Goal: Task Accomplishment & Management: Use online tool/utility

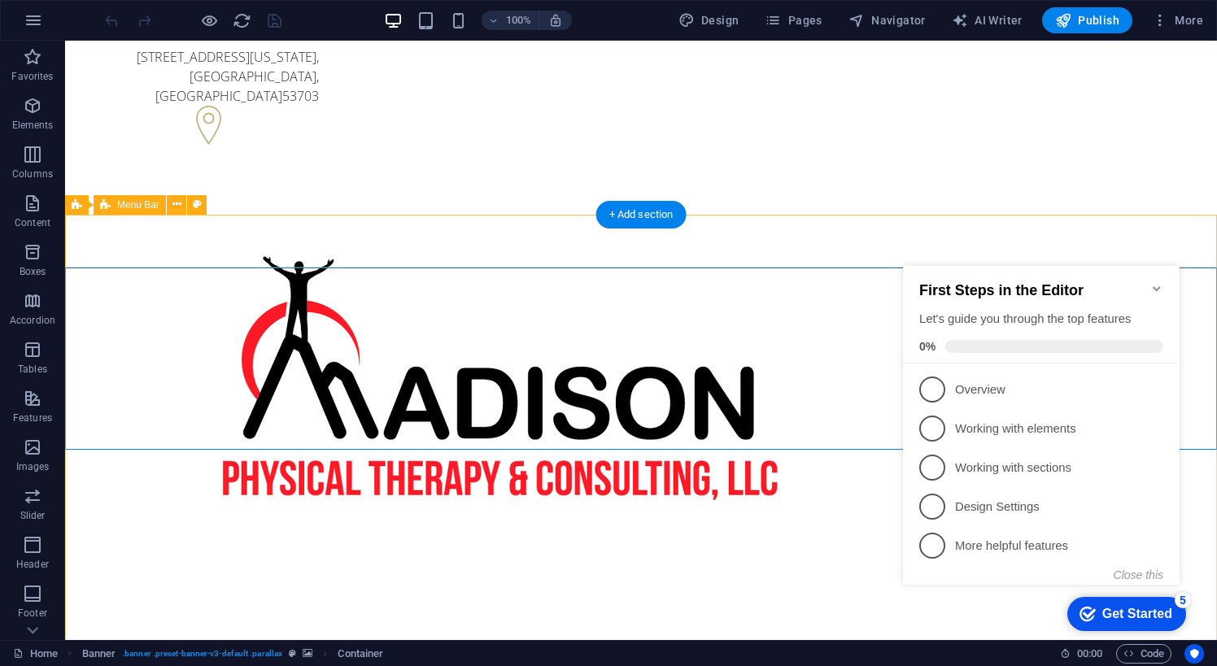
click at [1149, 282] on h2 "First Steps in the Editor" at bounding box center [1041, 290] width 244 height 17
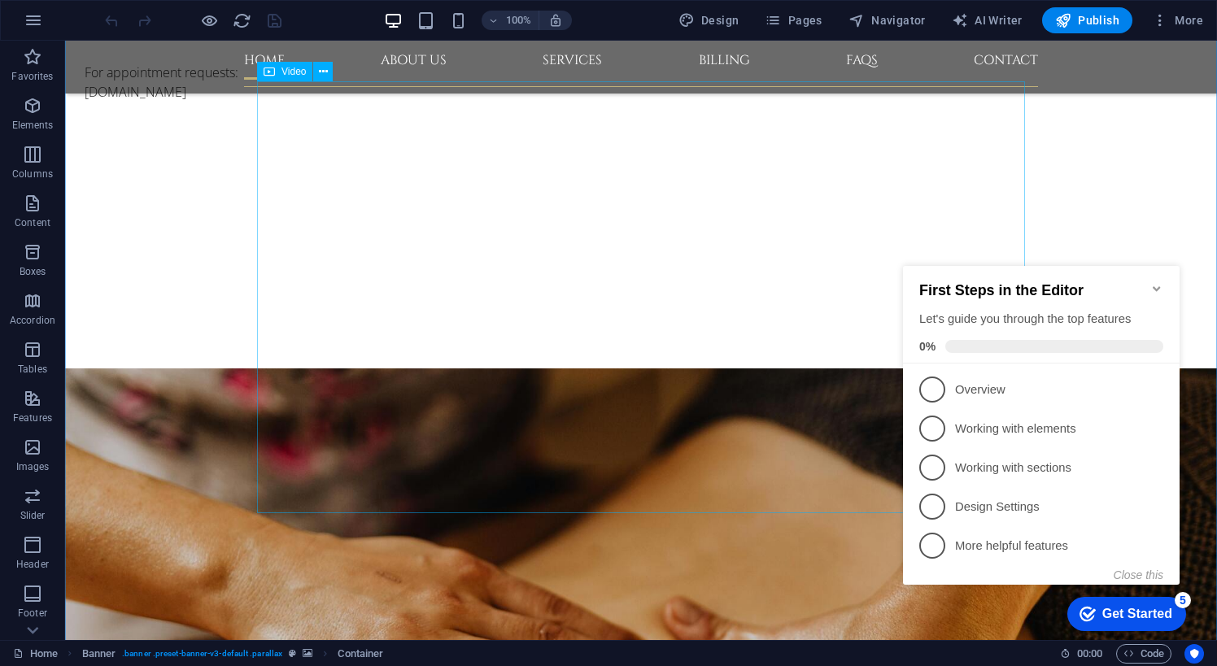
scroll to position [676, 0]
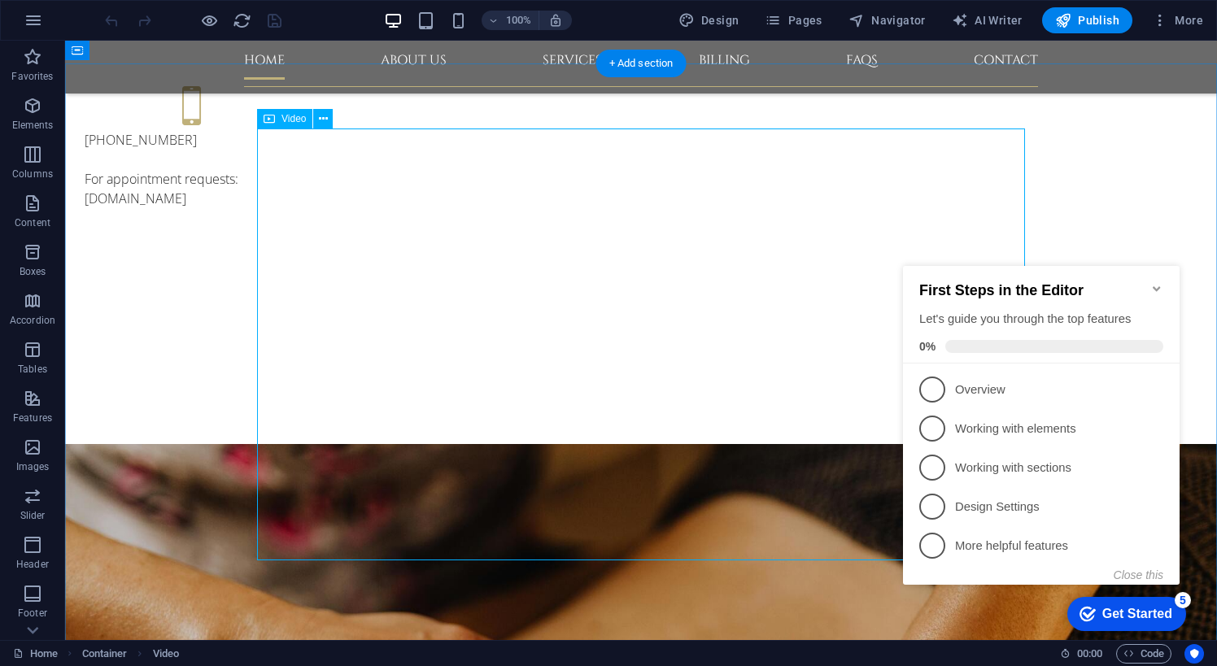
scroll to position [560, 0]
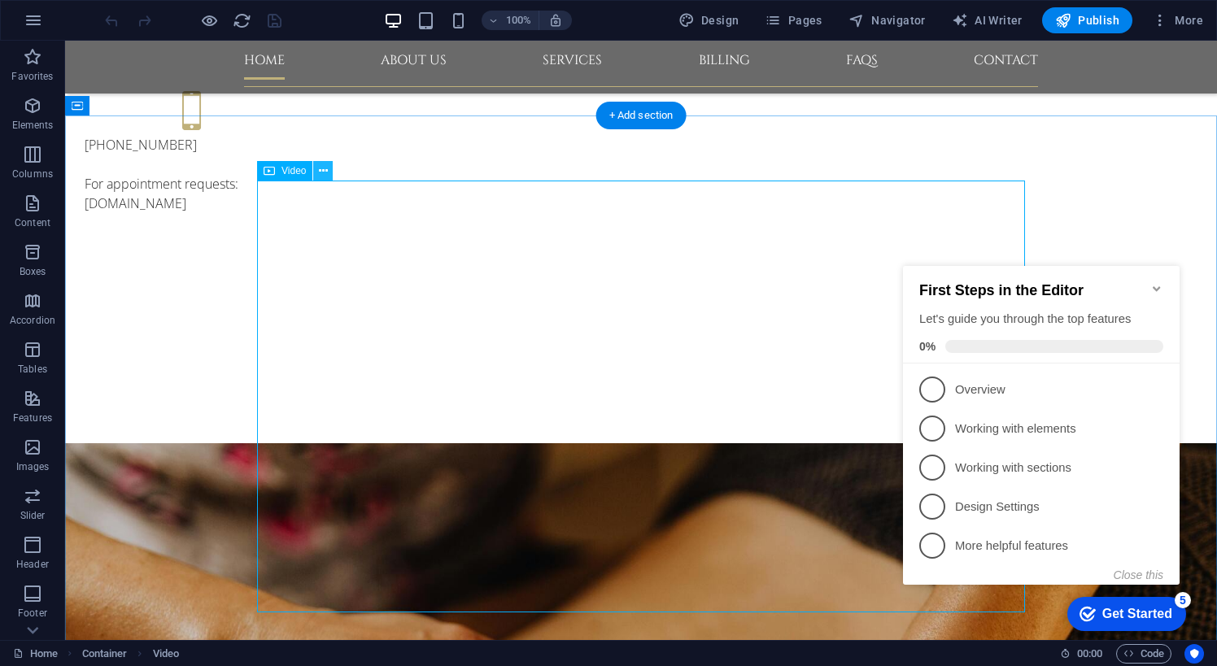
click at [320, 173] on icon at bounding box center [323, 171] width 9 height 17
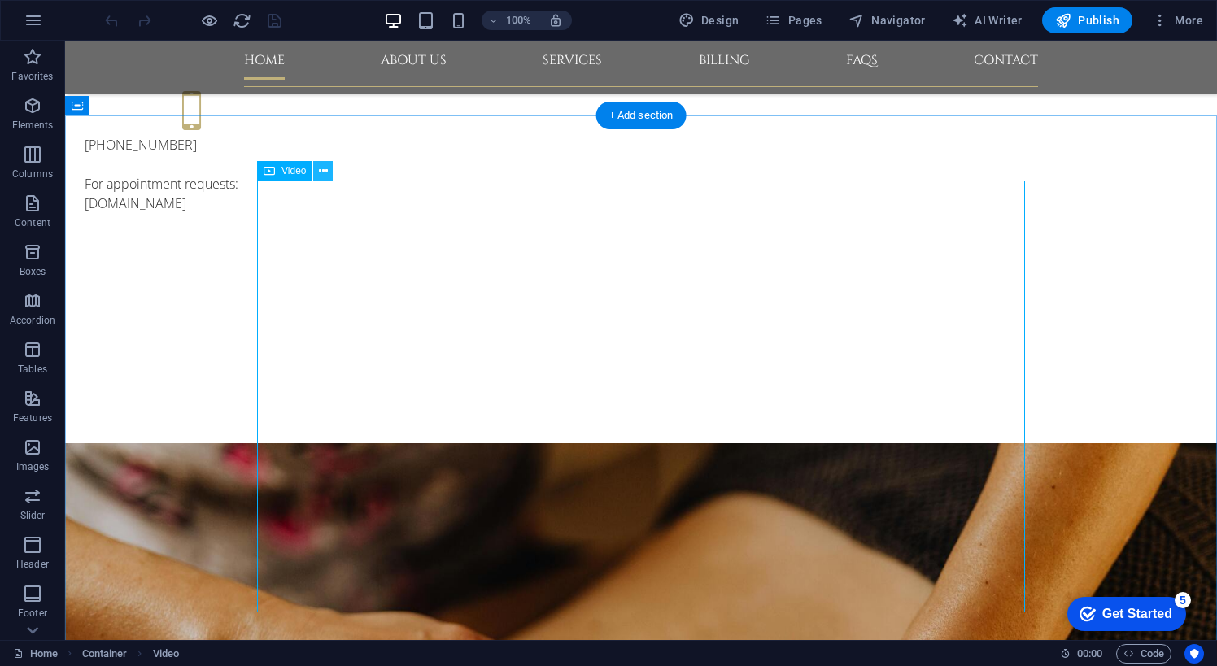
click at [321, 172] on icon at bounding box center [323, 171] width 9 height 17
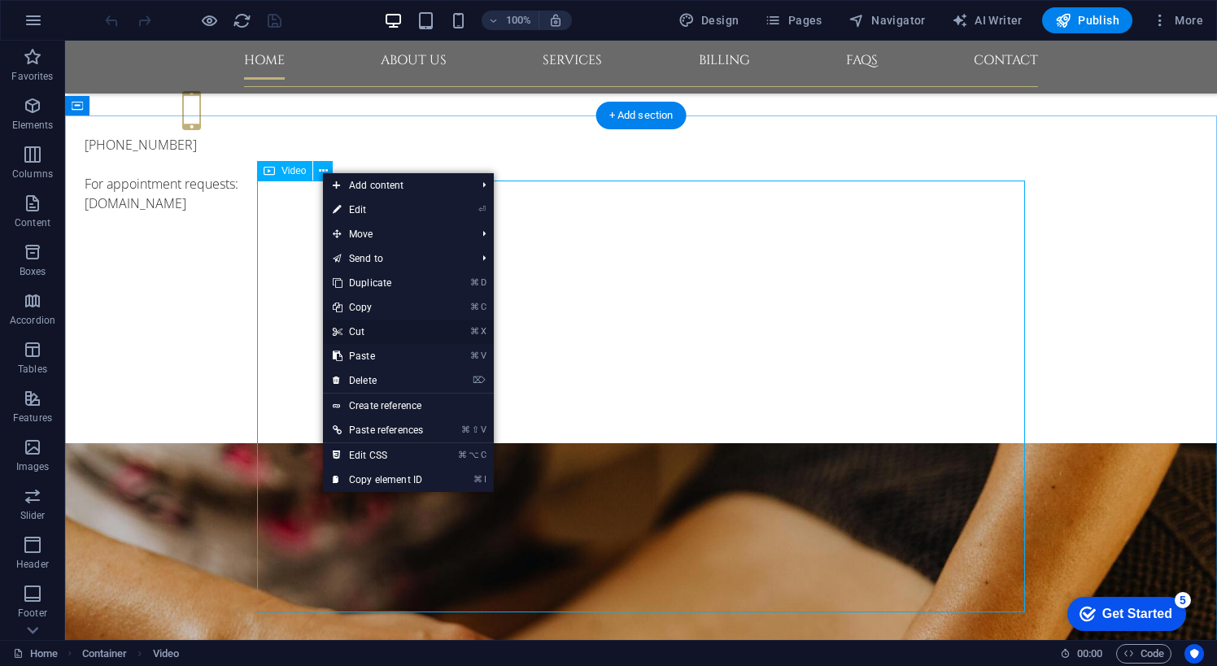
click at [367, 334] on link "⌘ X Cut" at bounding box center [378, 332] width 110 height 24
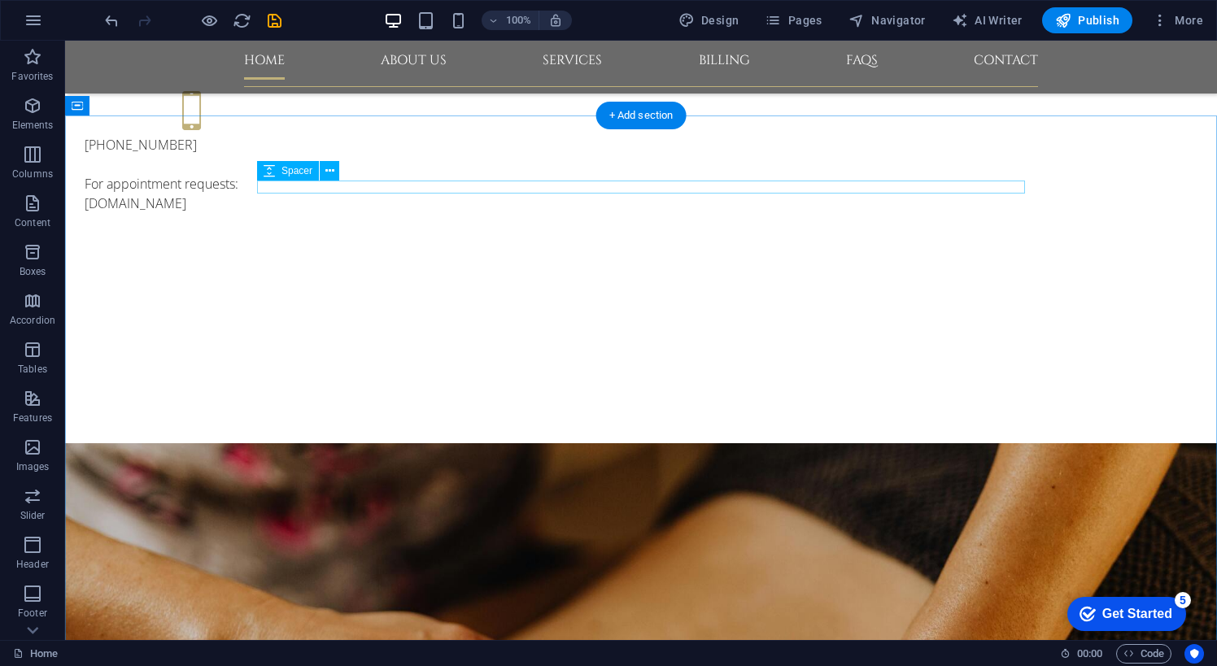
click at [327, 172] on icon at bounding box center [329, 171] width 9 height 17
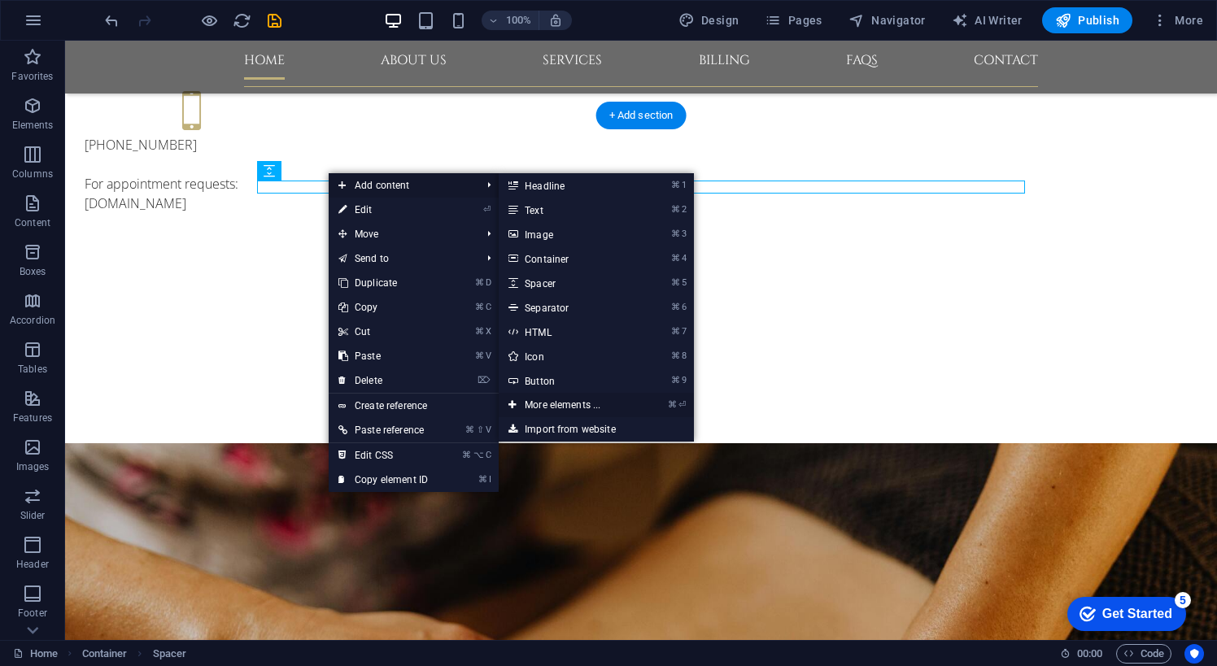
click at [573, 404] on link "⌘ ⏎ More elements ..." at bounding box center [566, 405] width 134 height 24
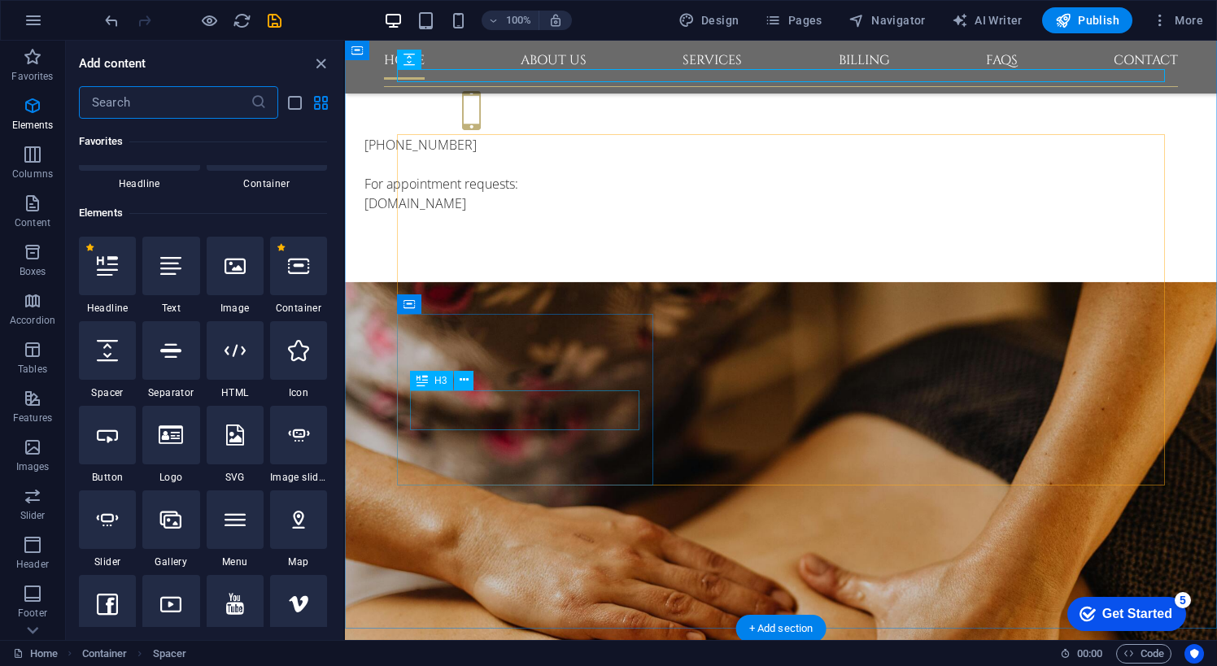
scroll to position [173, 0]
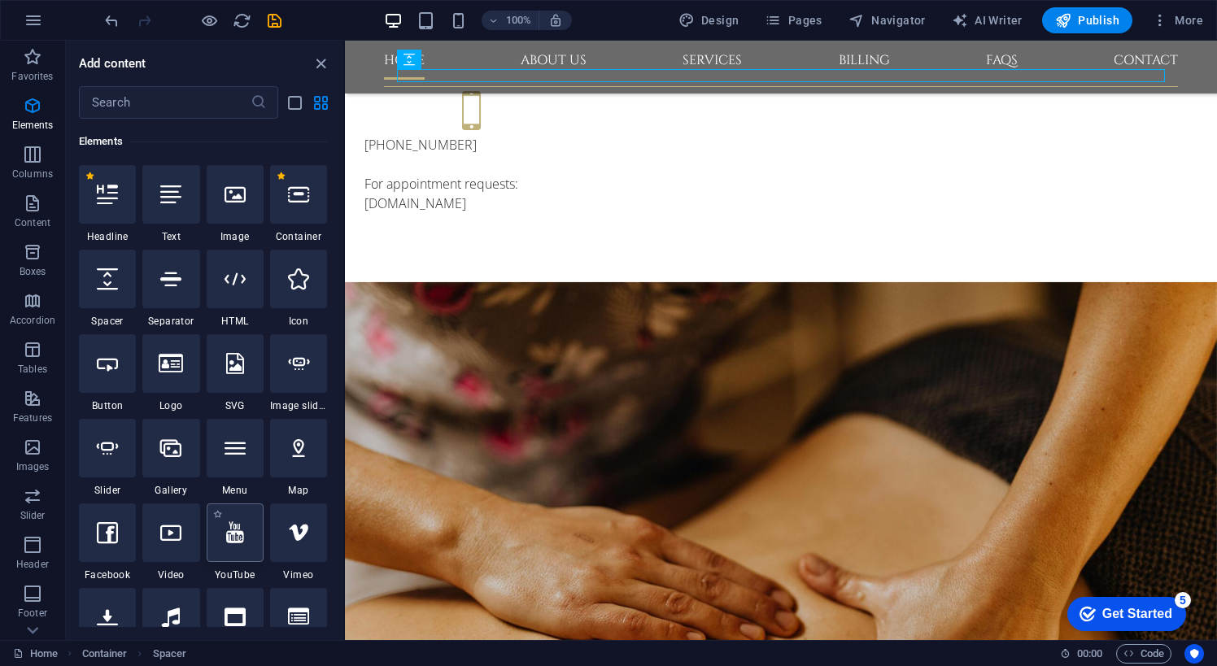
click at [246, 547] on div at bounding box center [235, 533] width 57 height 59
select select "ar16_9"
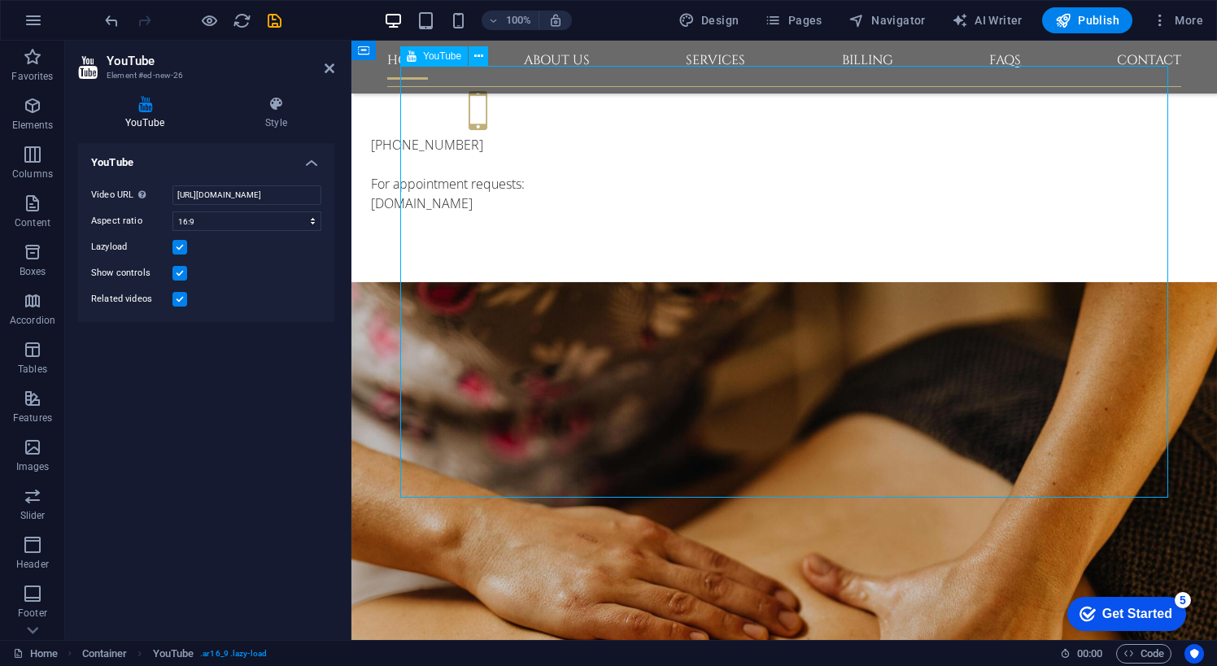
drag, startPoint x: 508, startPoint y: 150, endPoint x: 506, endPoint y: 198, distance: 48.8
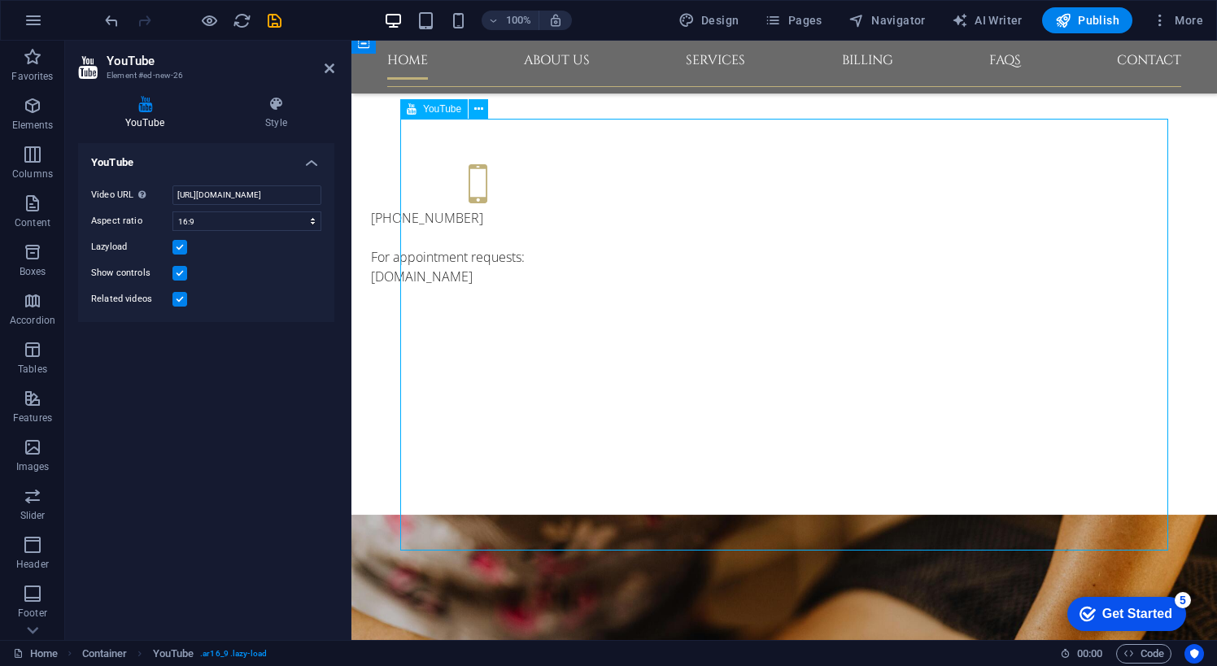
scroll to position [482, 0]
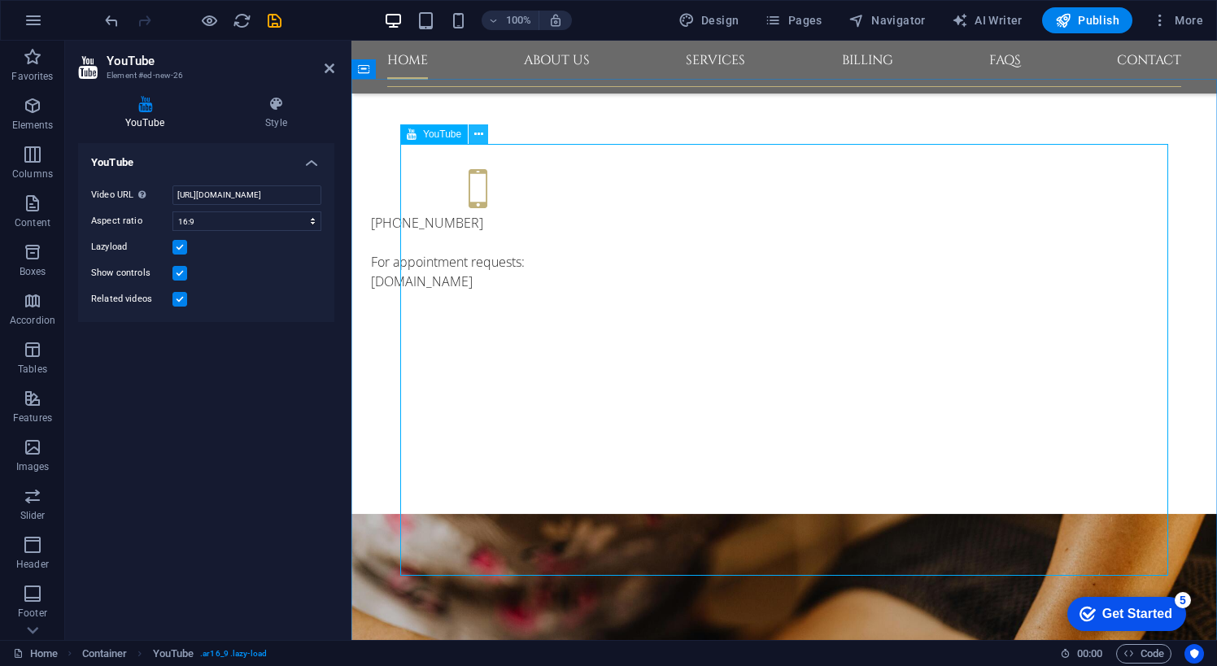
click at [481, 138] on icon at bounding box center [478, 134] width 9 height 17
click at [478, 136] on icon at bounding box center [478, 134] width 9 height 17
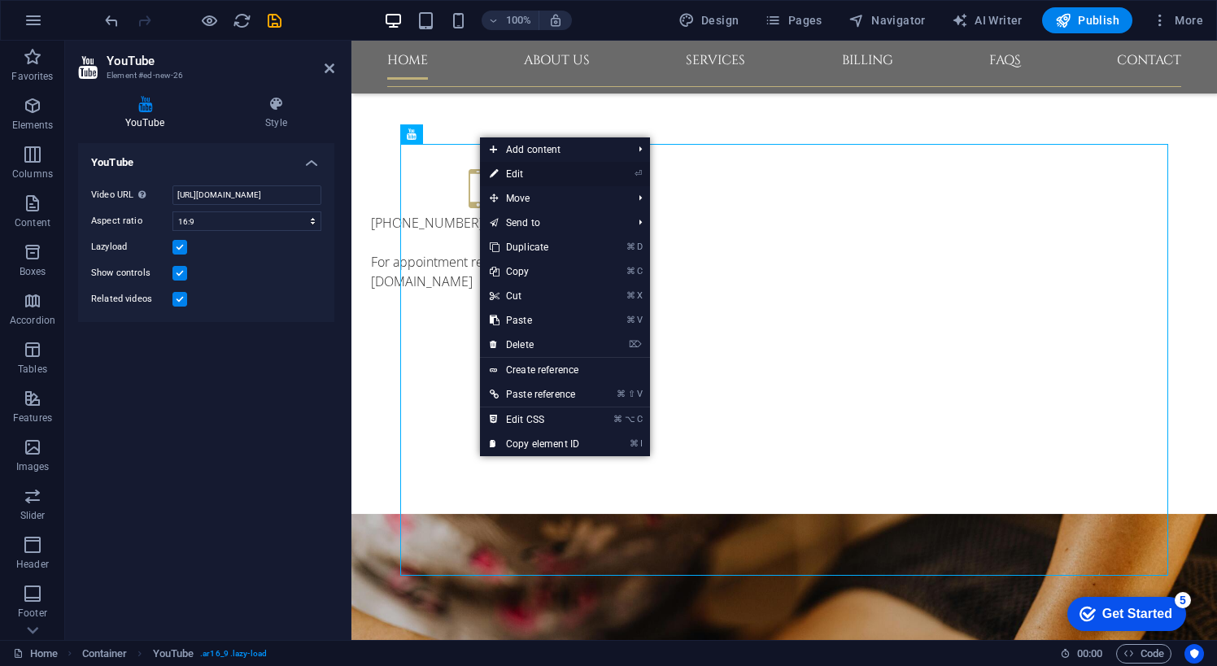
click at [516, 170] on link "⏎ Edit" at bounding box center [534, 174] width 109 height 24
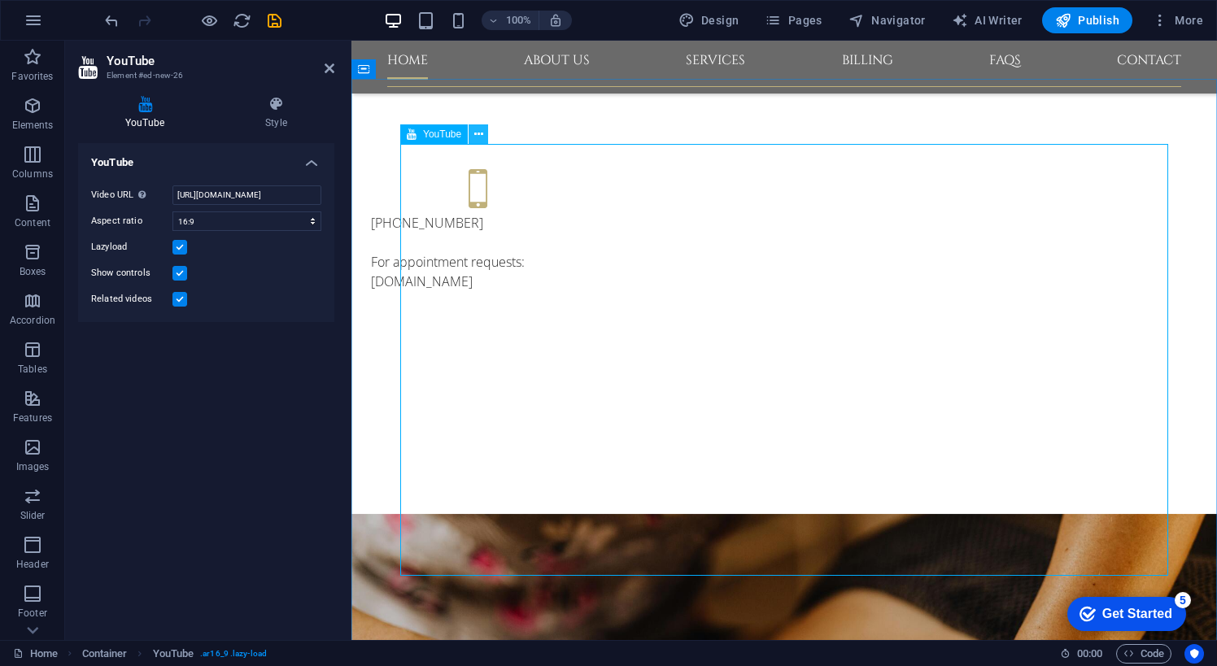
click at [477, 133] on icon at bounding box center [478, 134] width 9 height 17
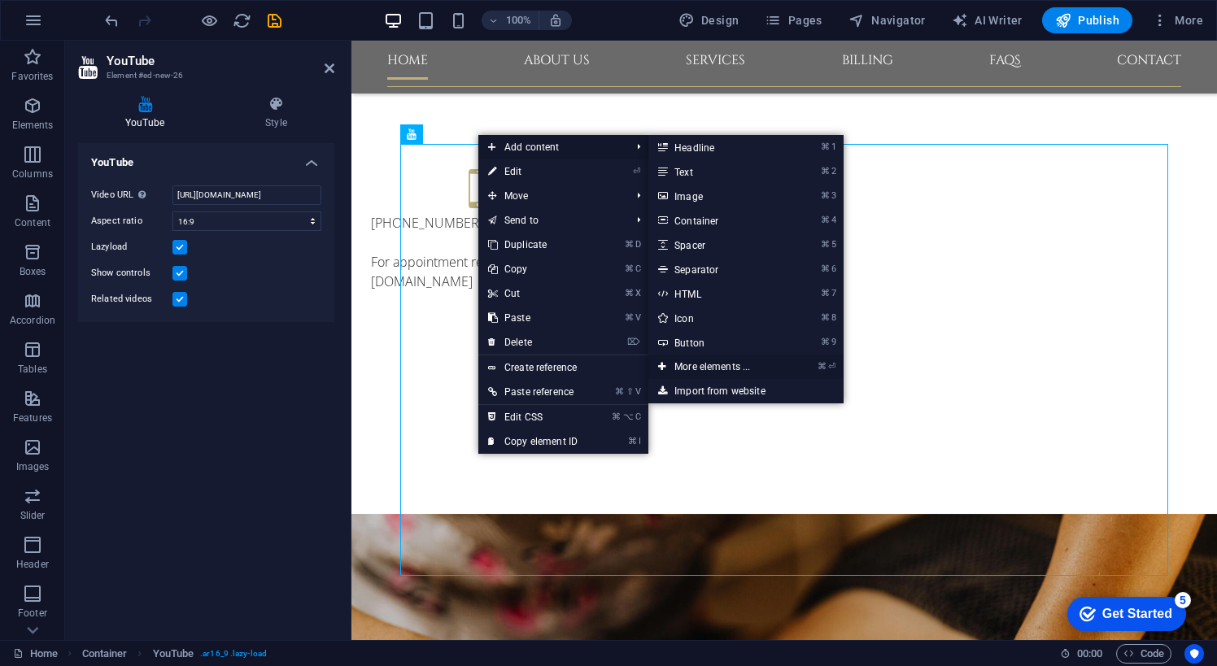
click at [727, 365] on link "⌘ ⏎ More elements ..." at bounding box center [715, 367] width 134 height 24
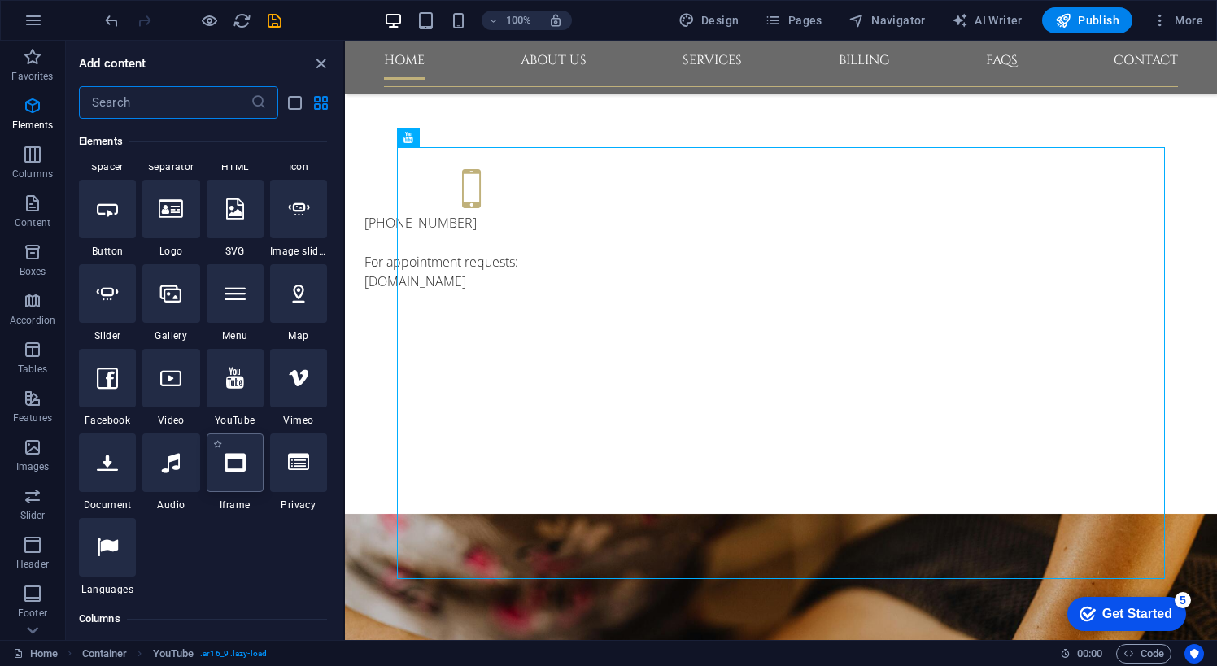
scroll to position [323, 0]
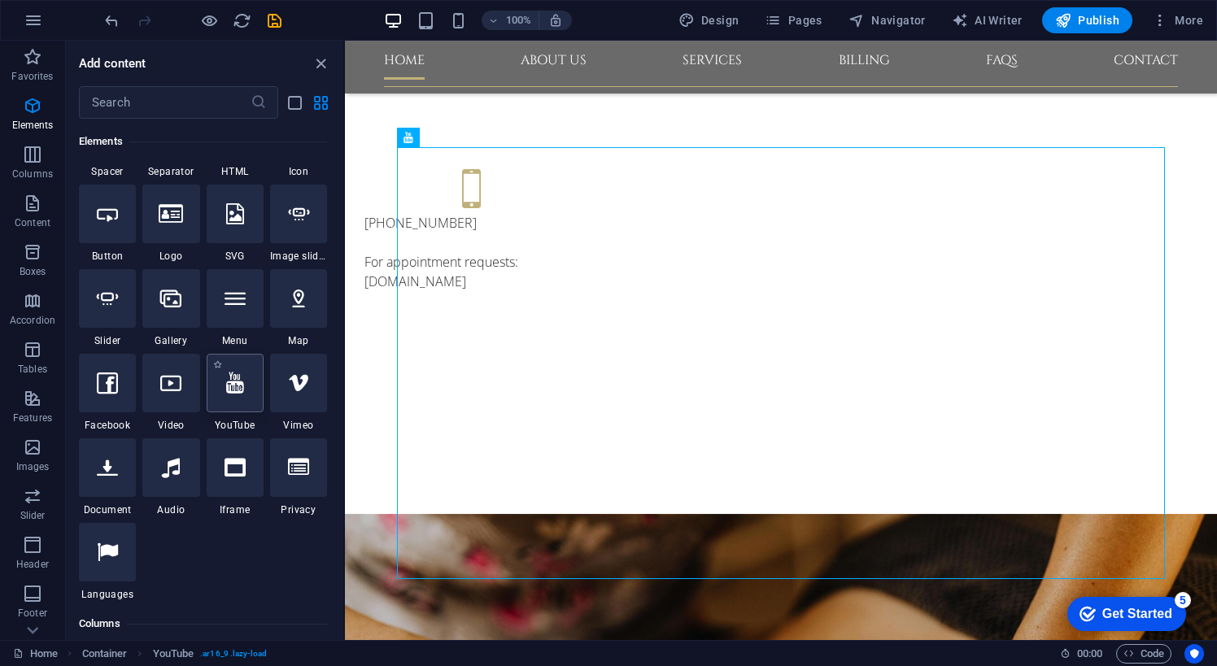
click at [228, 375] on icon at bounding box center [235, 383] width 18 height 21
select select "ar16_9"
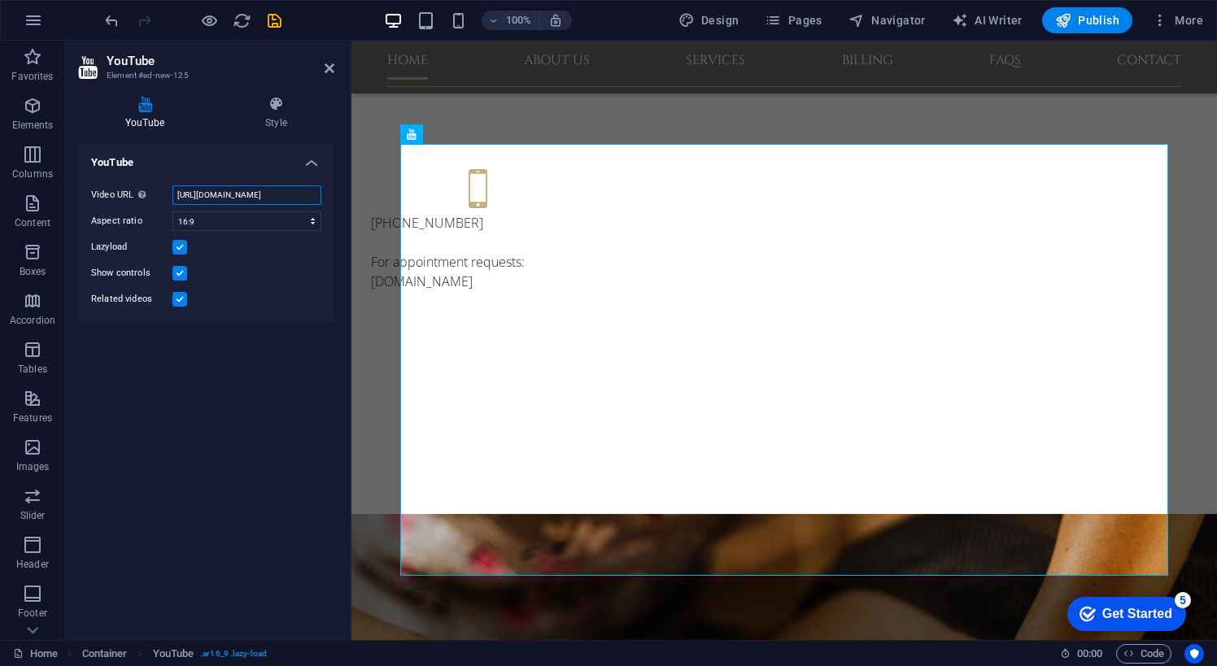
click at [268, 199] on input "[URL][DOMAIN_NAME]" at bounding box center [246, 195] width 149 height 20
paste input "tPP-GJUtF7U"
type input "[URL][DOMAIN_NAME]"
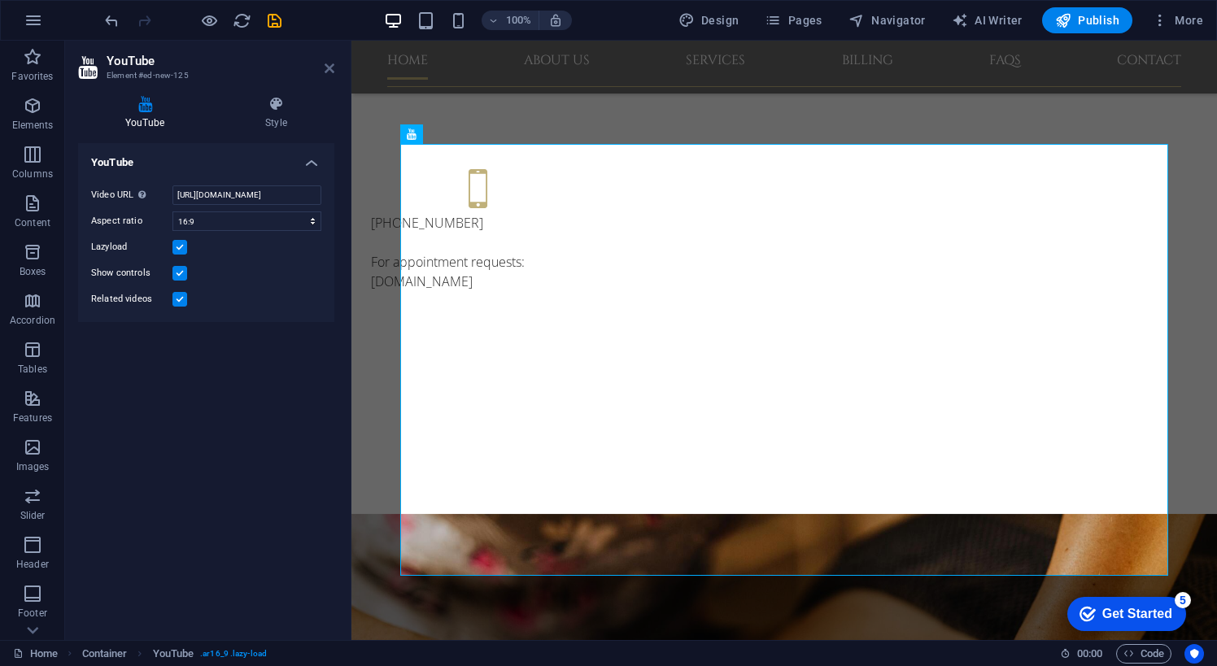
click at [327, 68] on icon at bounding box center [330, 68] width 10 height 13
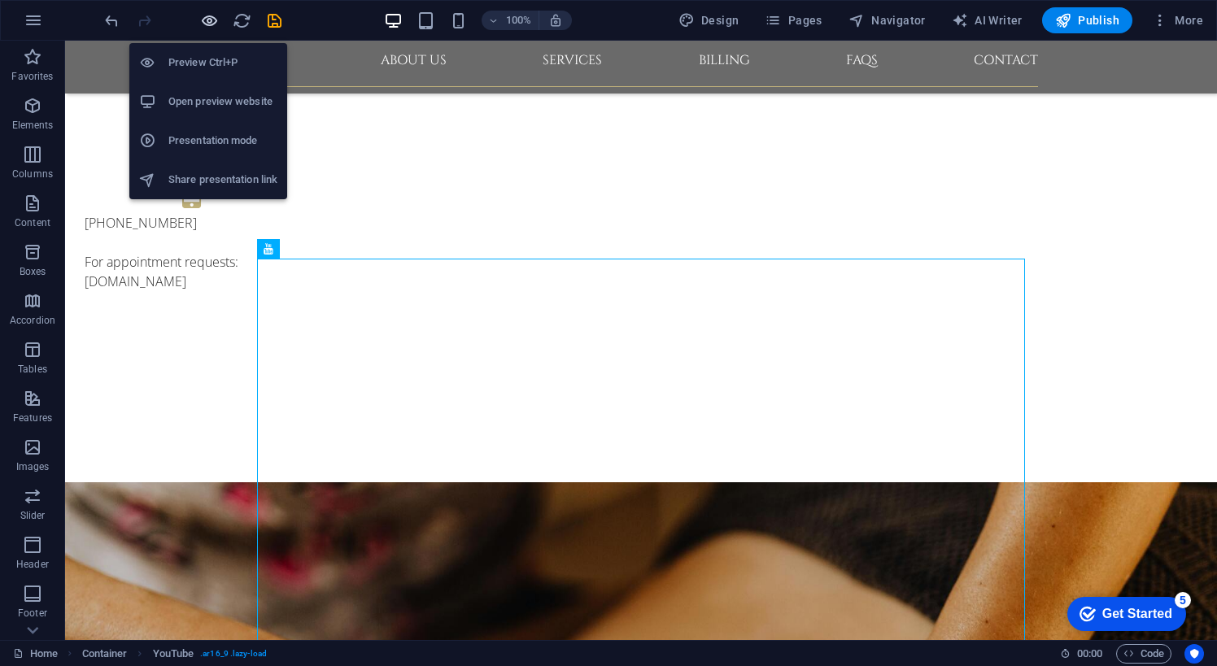
click at [209, 25] on icon "button" at bounding box center [209, 20] width 19 height 19
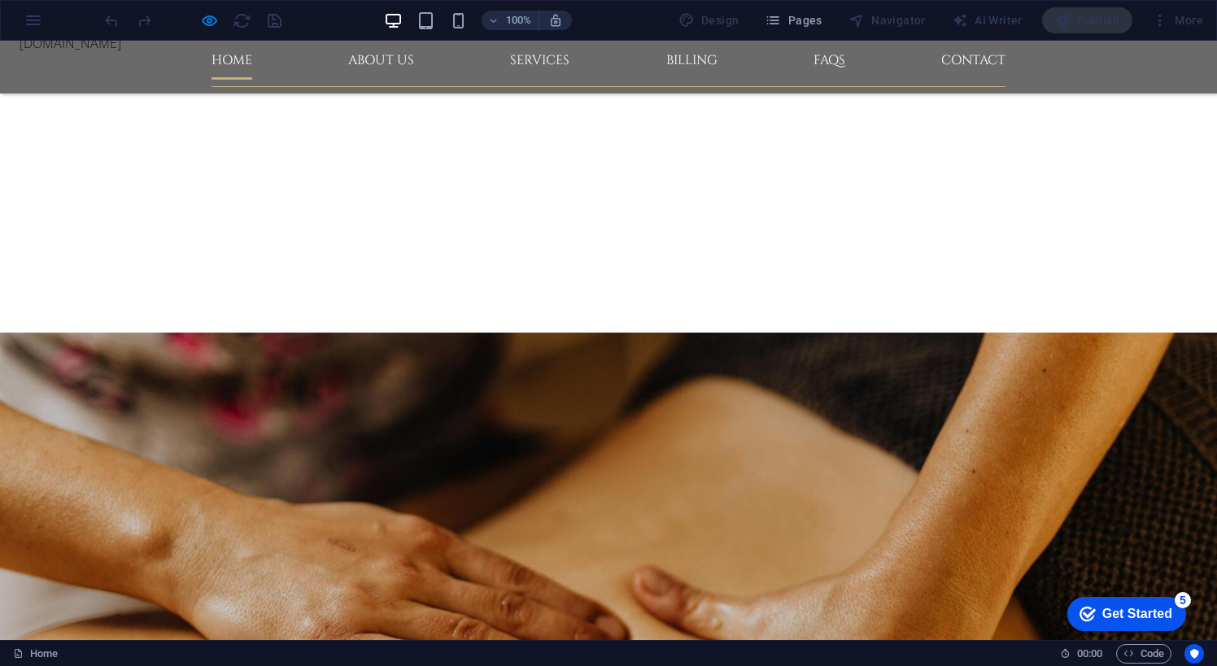
scroll to position [730, 0]
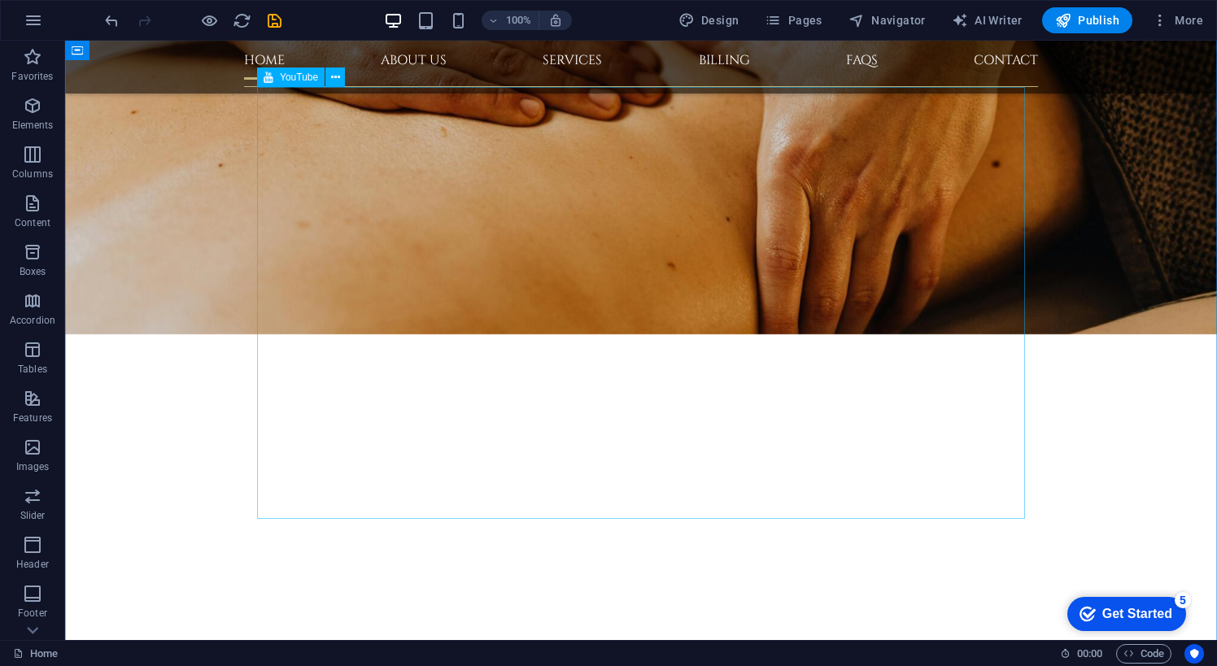
scroll to position [1085, 0]
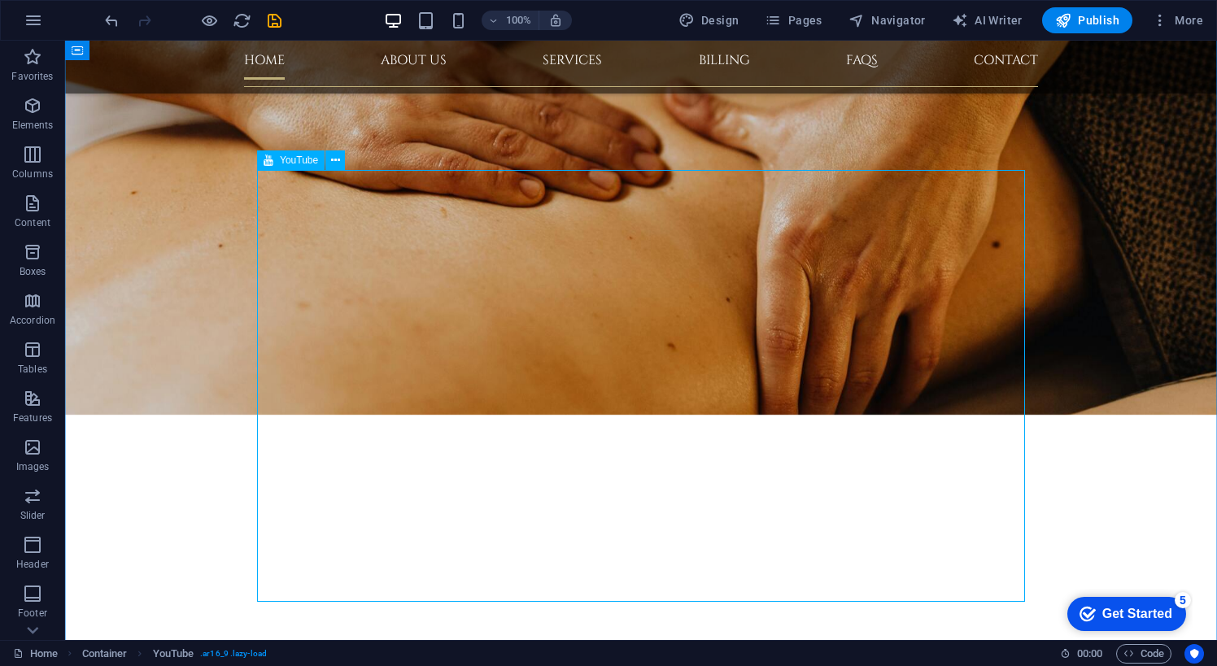
scroll to position [992, 0]
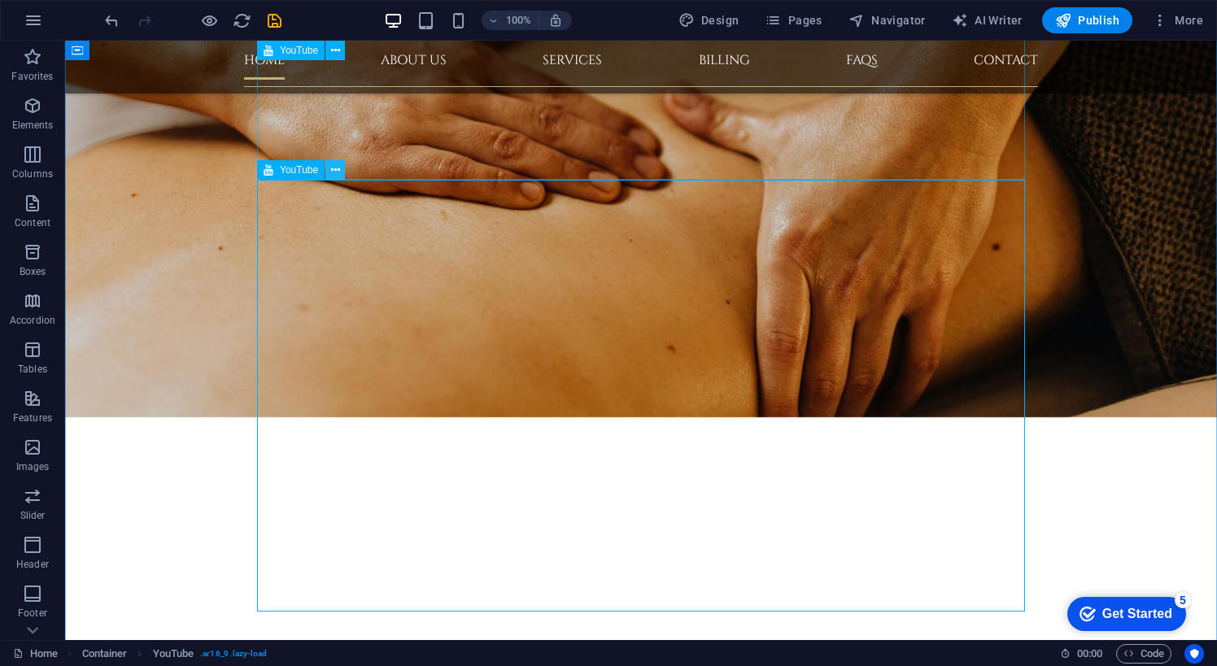
click at [338, 170] on icon at bounding box center [335, 170] width 9 height 17
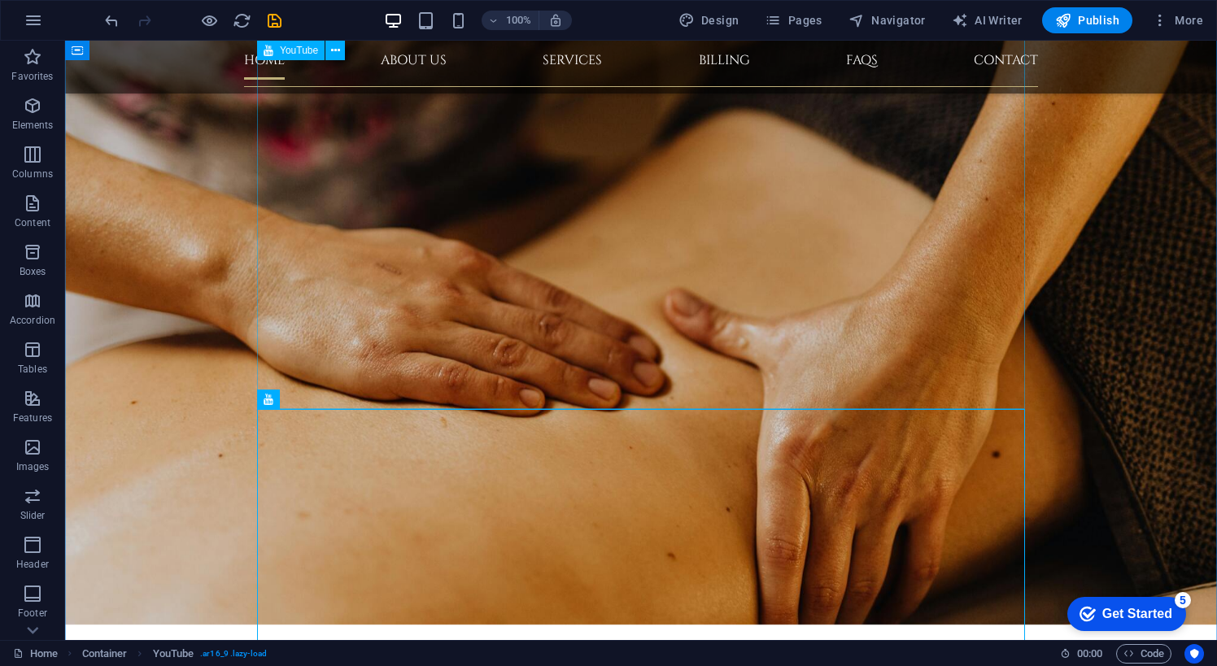
scroll to position [763, 0]
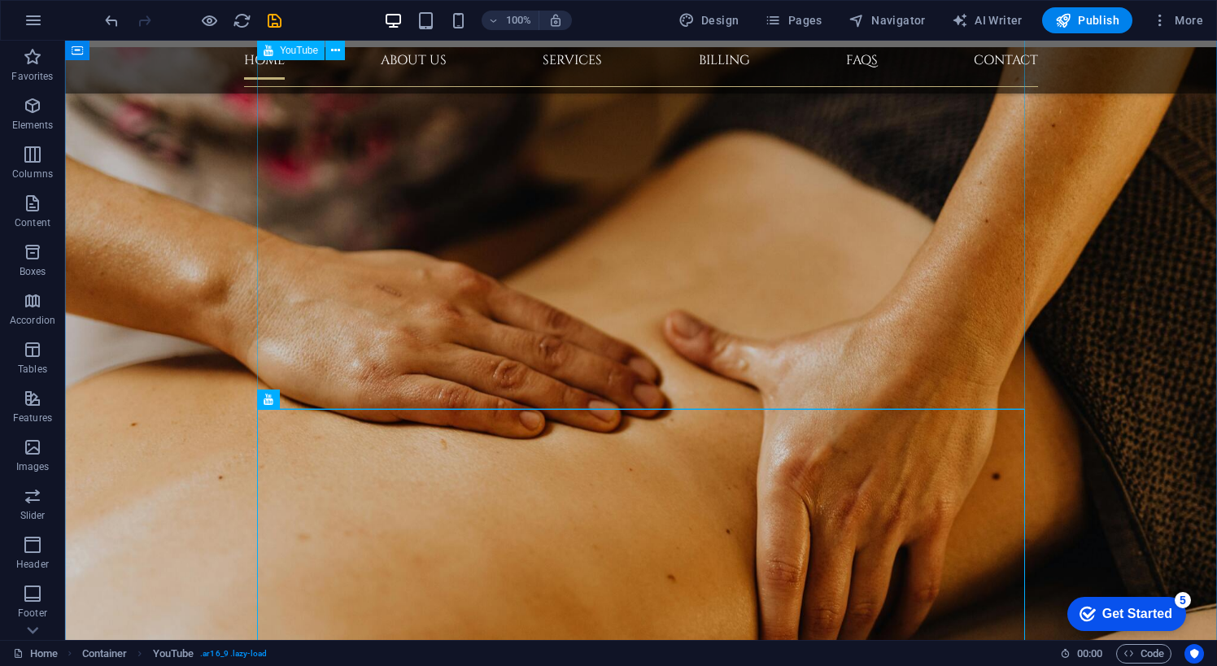
click at [333, 399] on icon at bounding box center [335, 399] width 9 height 17
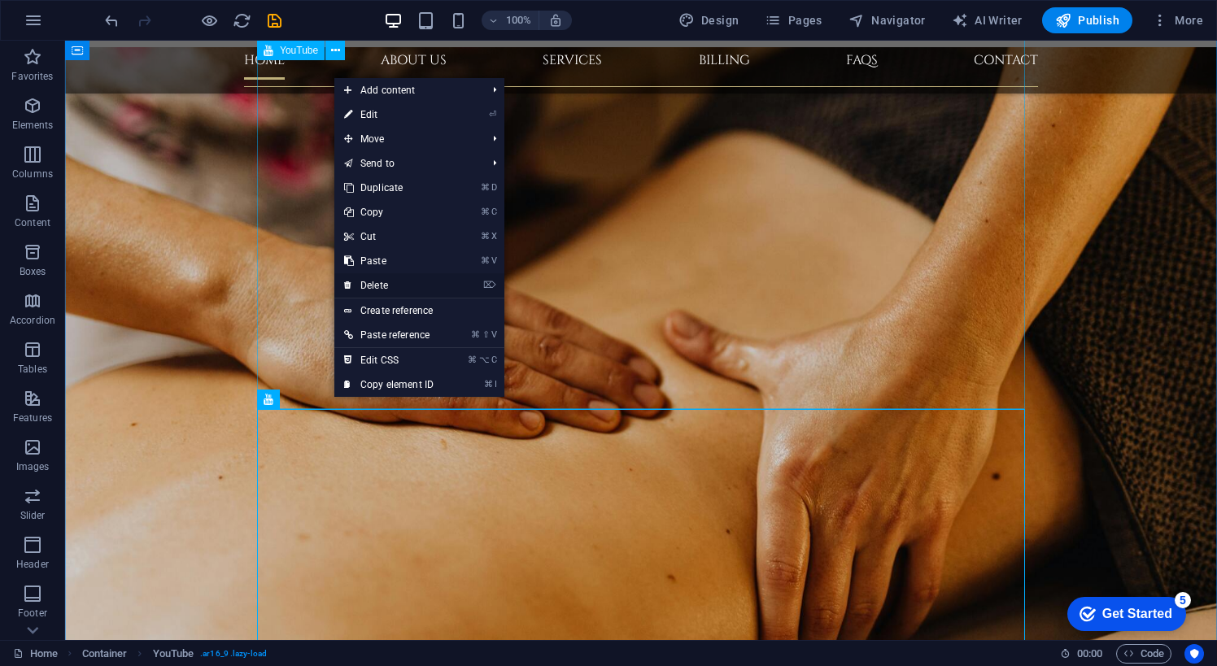
click at [390, 291] on link "⌦ Delete" at bounding box center [388, 285] width 109 height 24
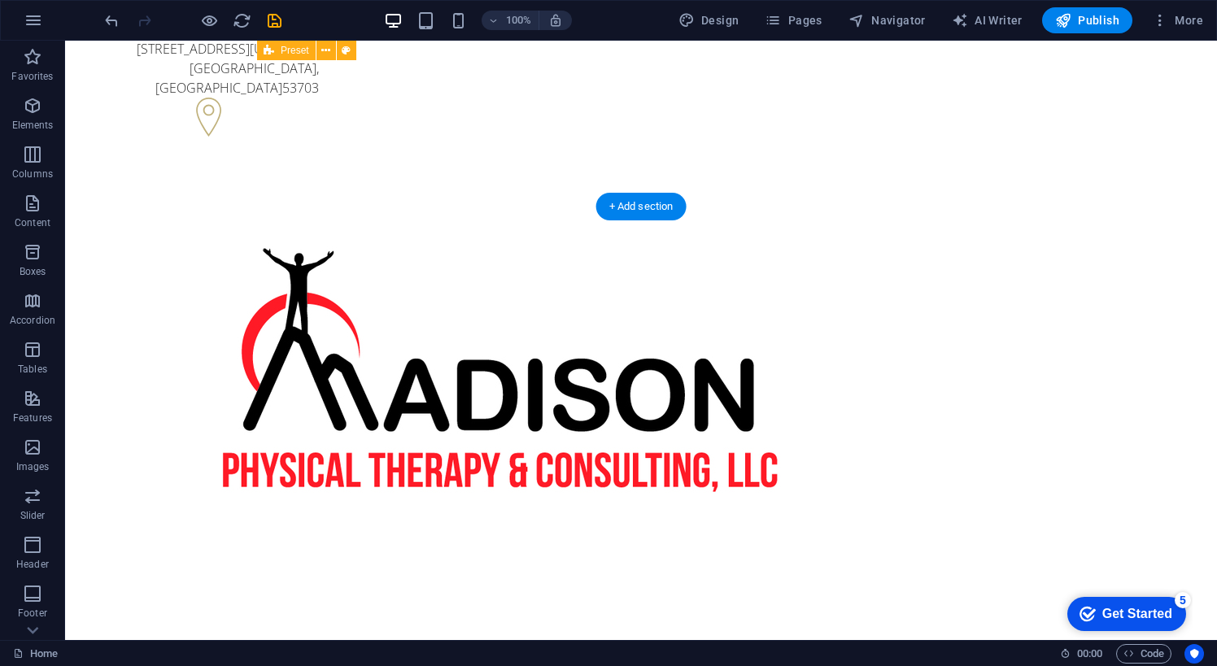
scroll to position [0, 0]
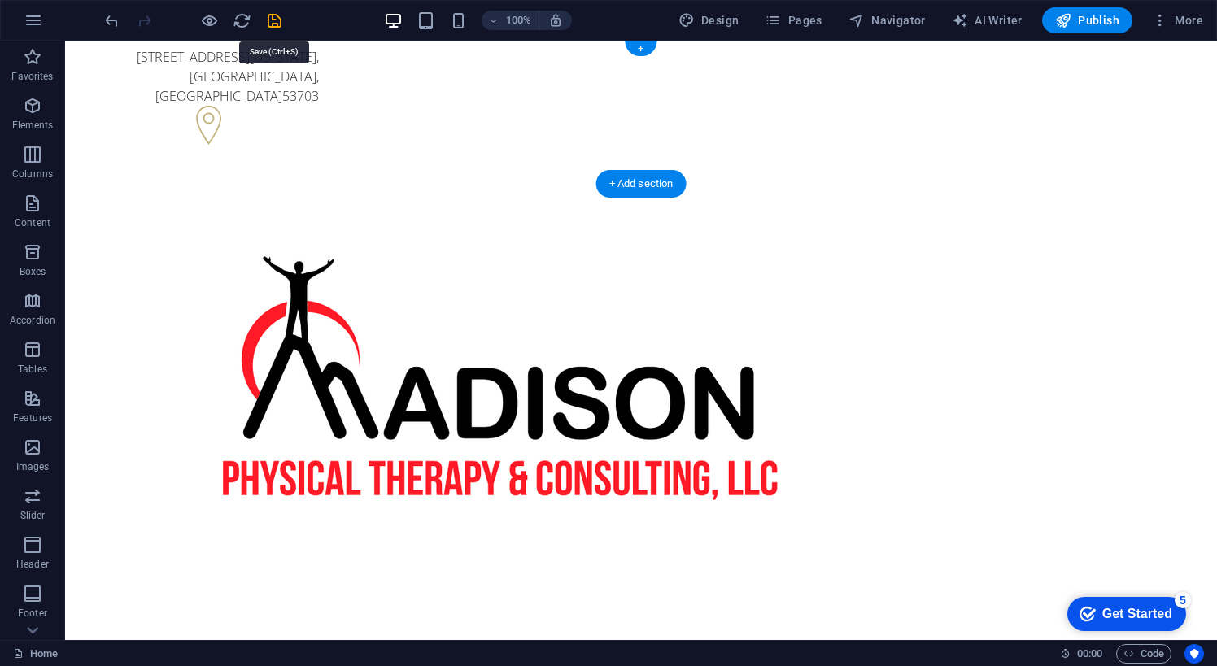
click at [270, 24] on icon "save" at bounding box center [274, 20] width 19 height 19
click at [1088, 26] on span "Publish" at bounding box center [1087, 20] width 64 height 16
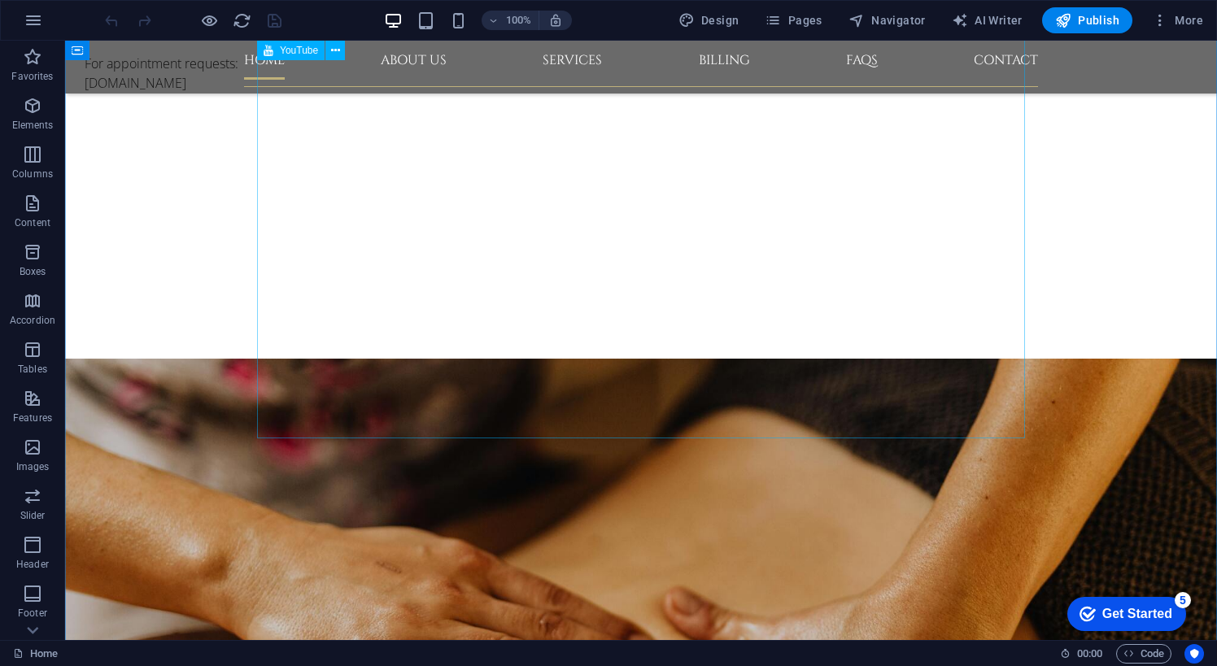
scroll to position [650, 0]
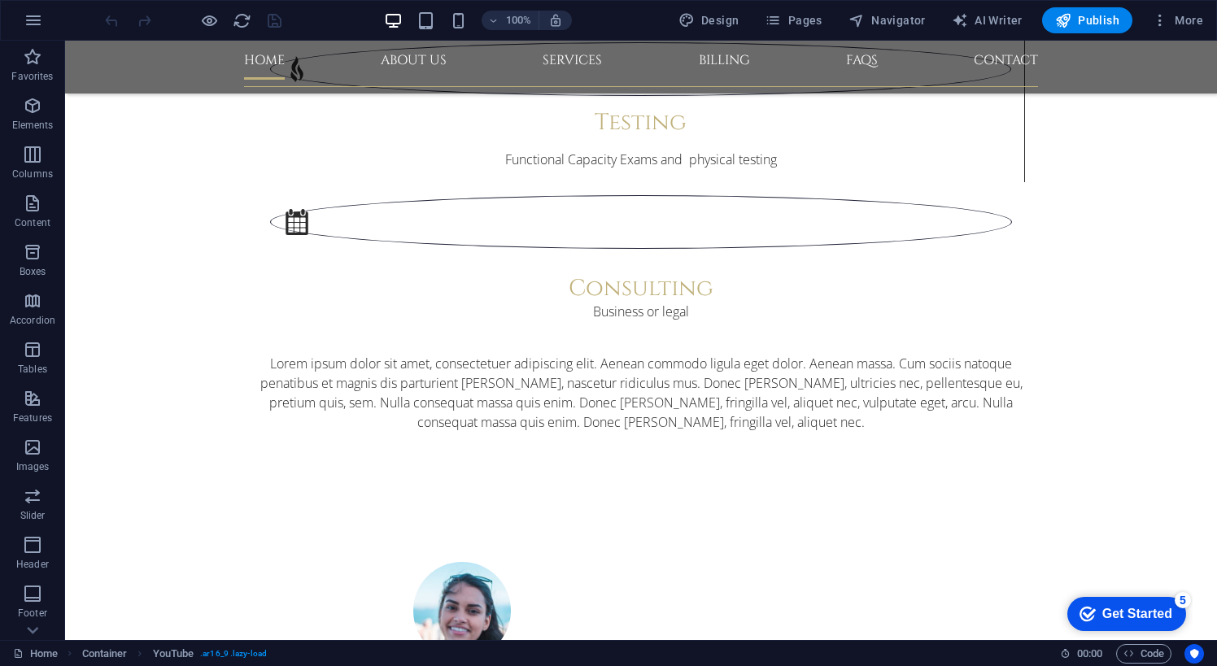
scroll to position [2650, 0]
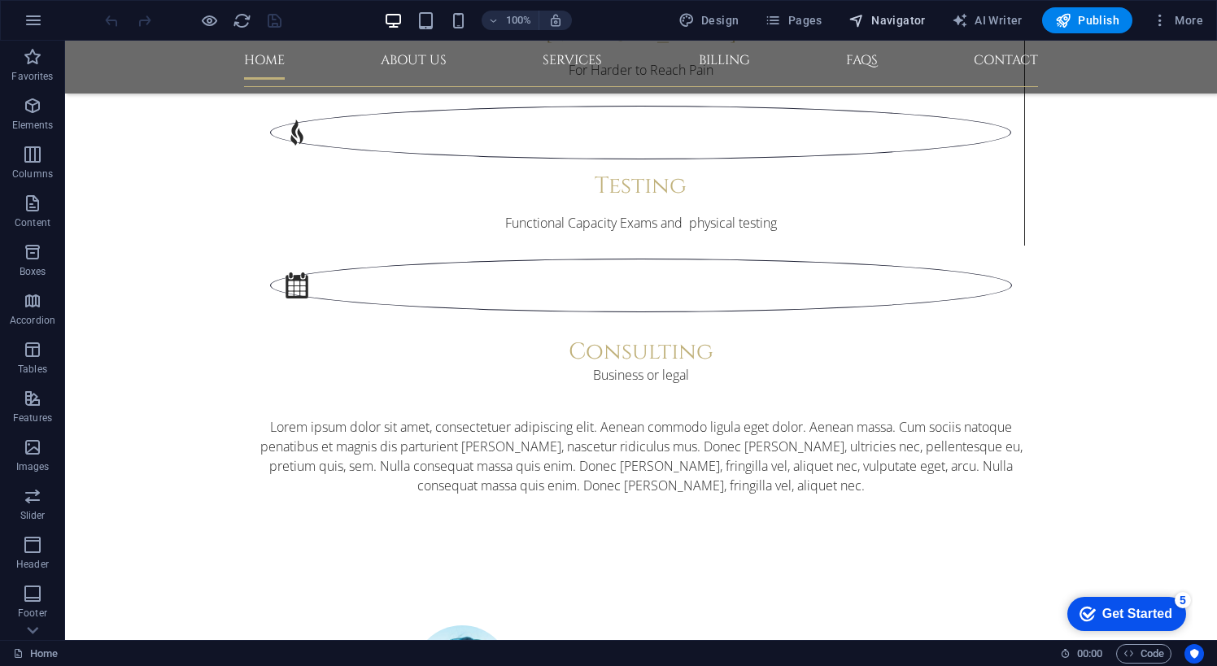
click at [905, 17] on span "Navigator" at bounding box center [886, 20] width 77 height 16
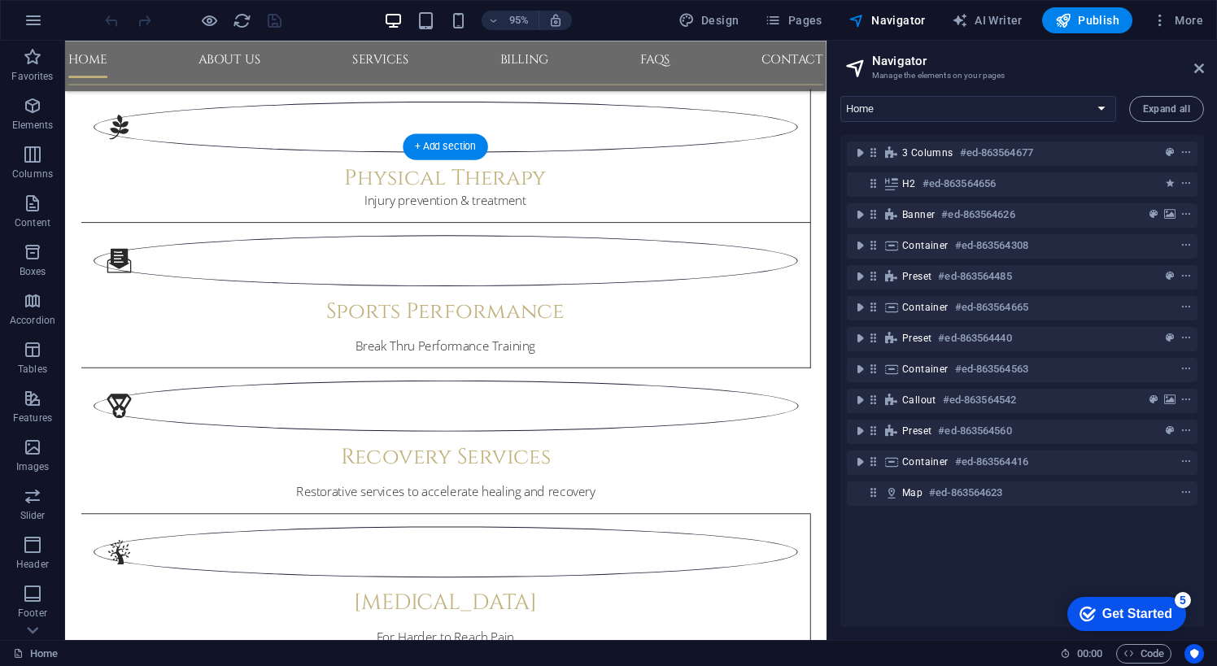
scroll to position [2067, 0]
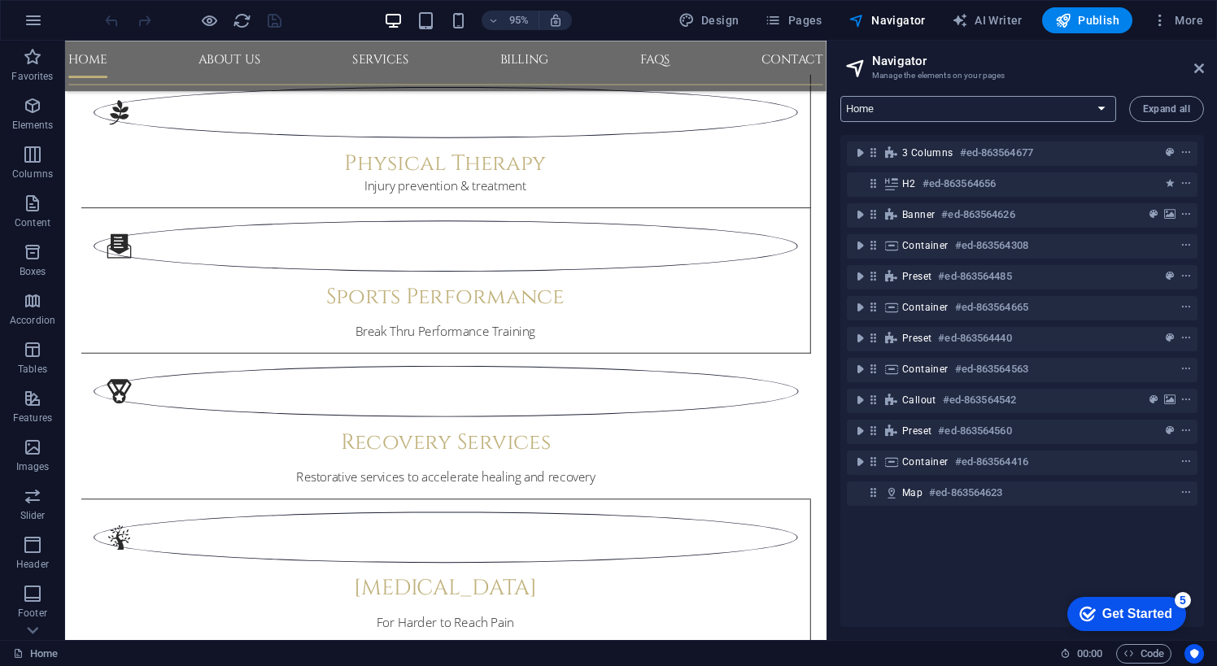
select select "16472077-en"
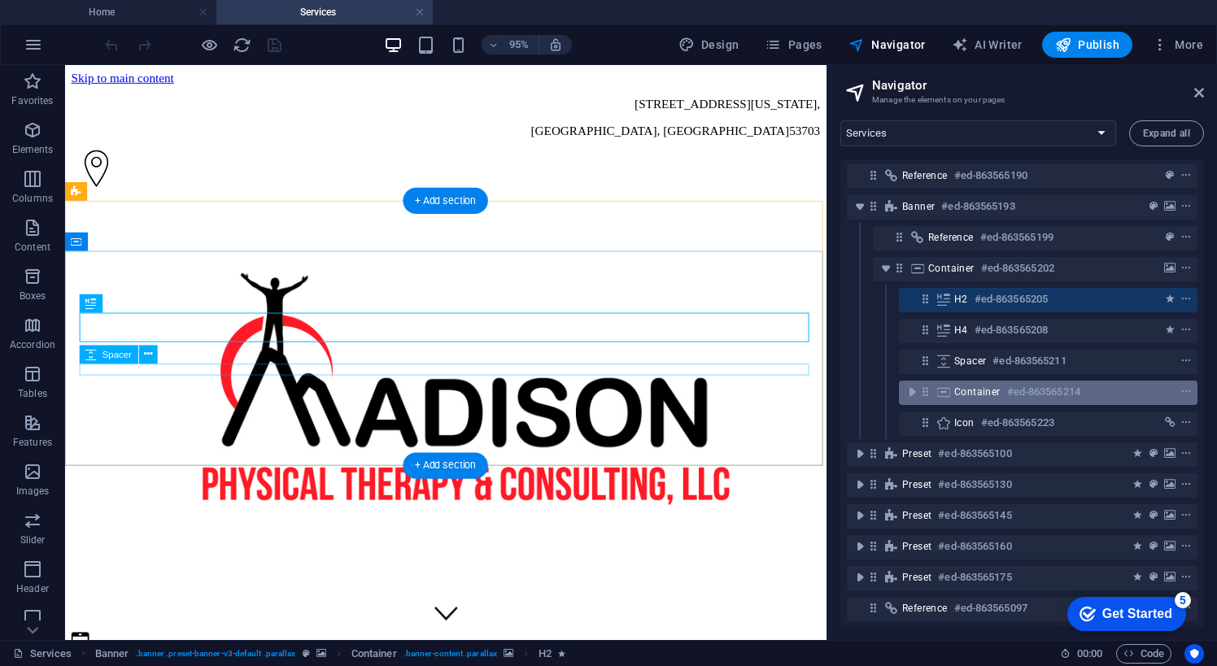
scroll to position [0, 0]
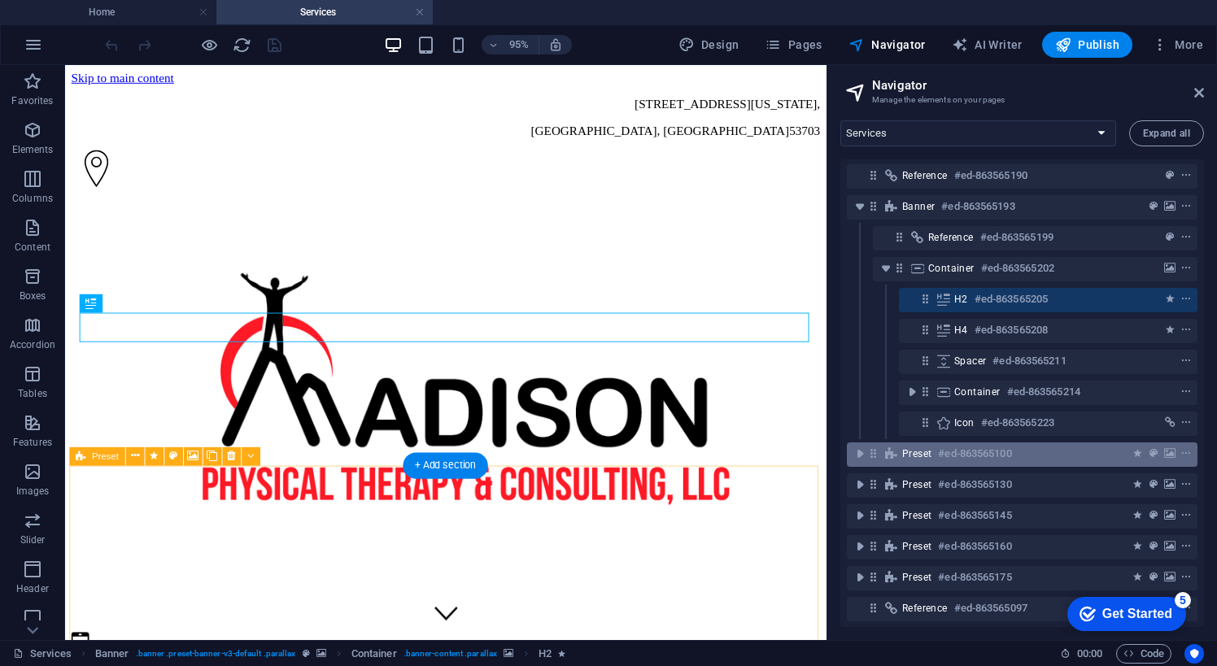
click at [970, 459] on h6 "#ed-863565100" at bounding box center [974, 454] width 73 height 20
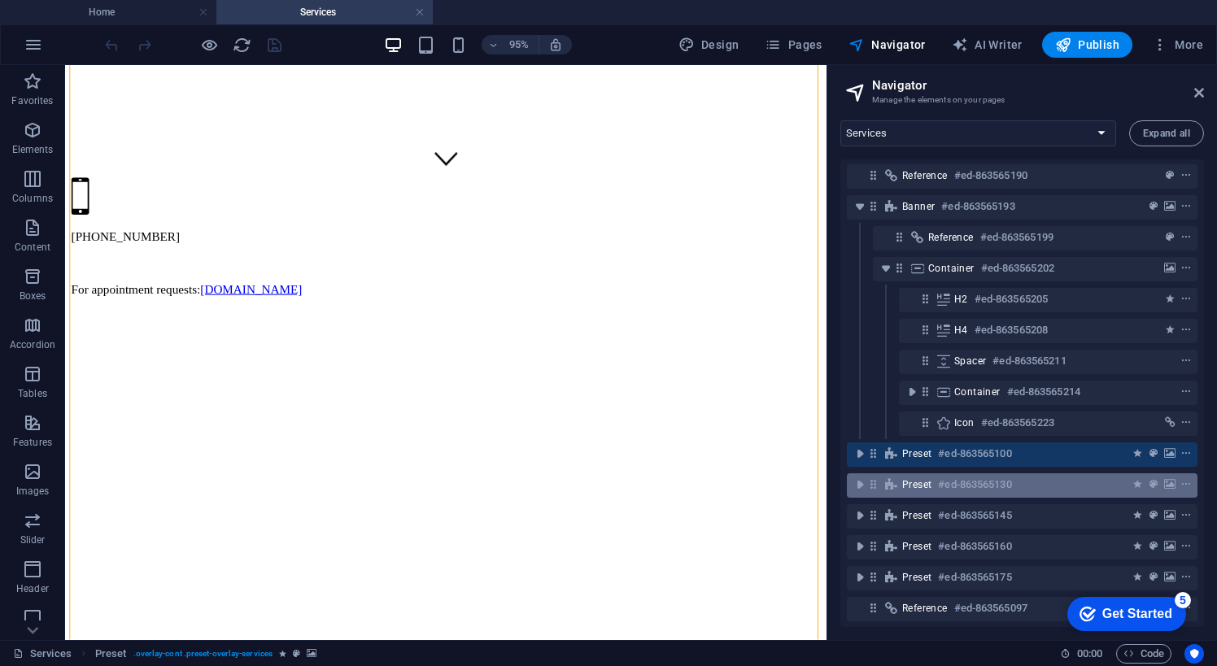
click at [949, 478] on h6 "#ed-863565130" at bounding box center [974, 485] width 73 height 20
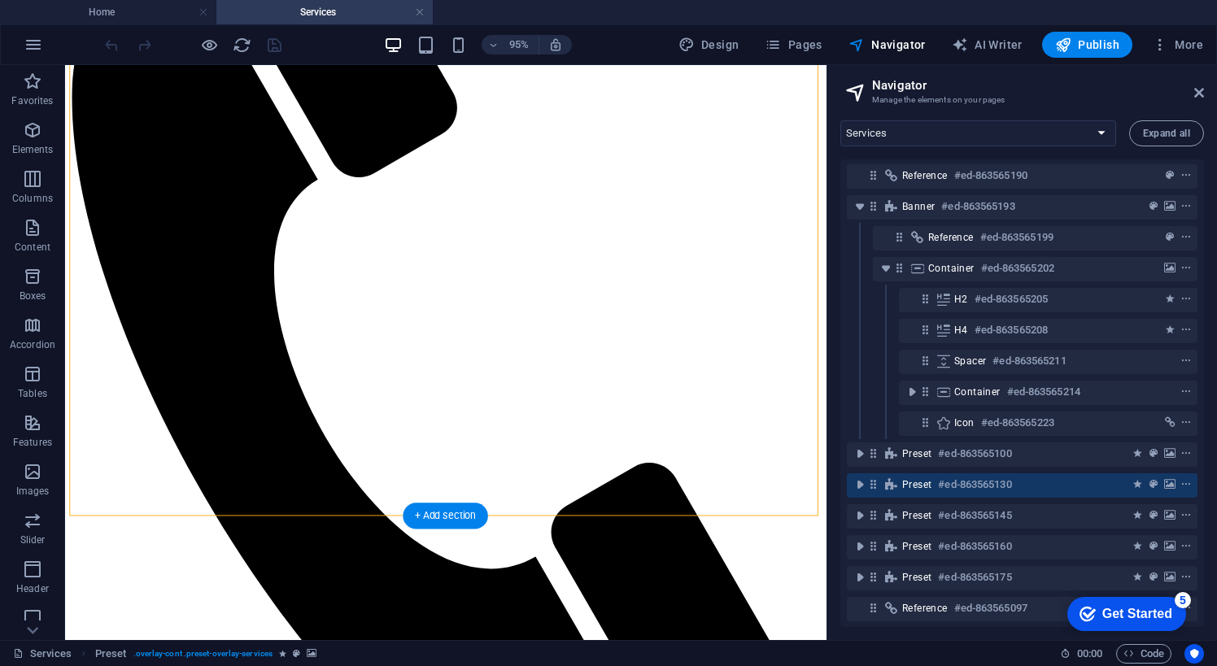
scroll to position [1522, 0]
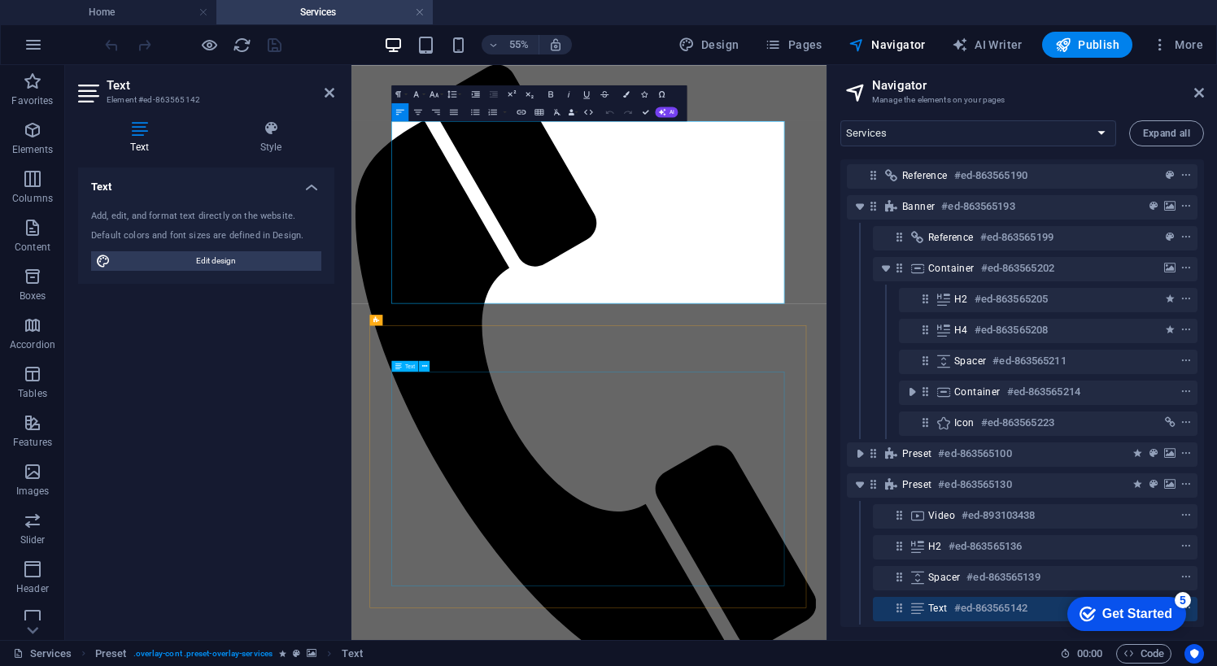
scroll to position [1525, 0]
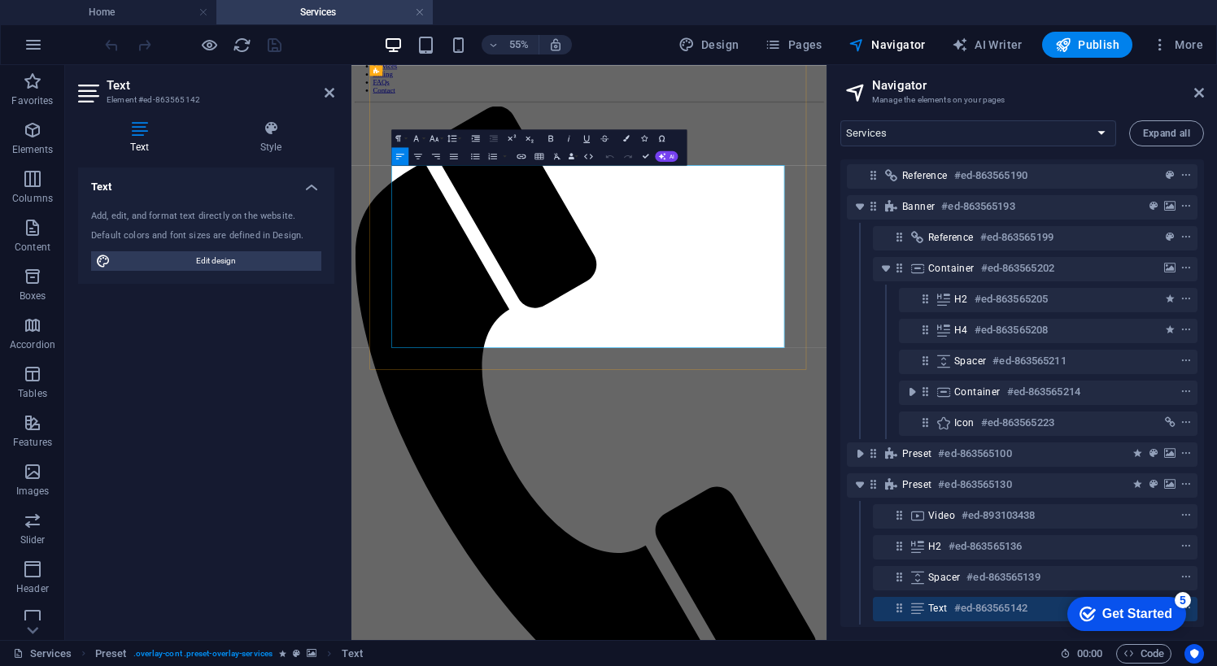
scroll to position [0, 7]
click at [267, 139] on h4 "Style" at bounding box center [270, 137] width 127 height 34
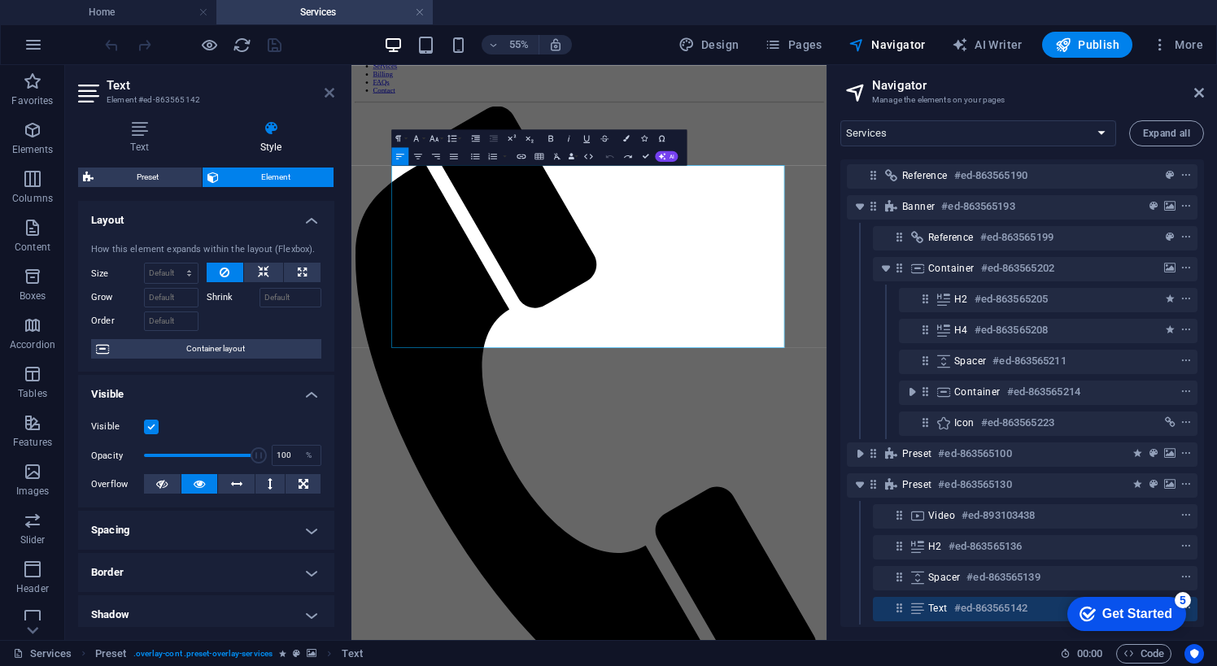
click at [329, 98] on icon at bounding box center [330, 92] width 10 height 13
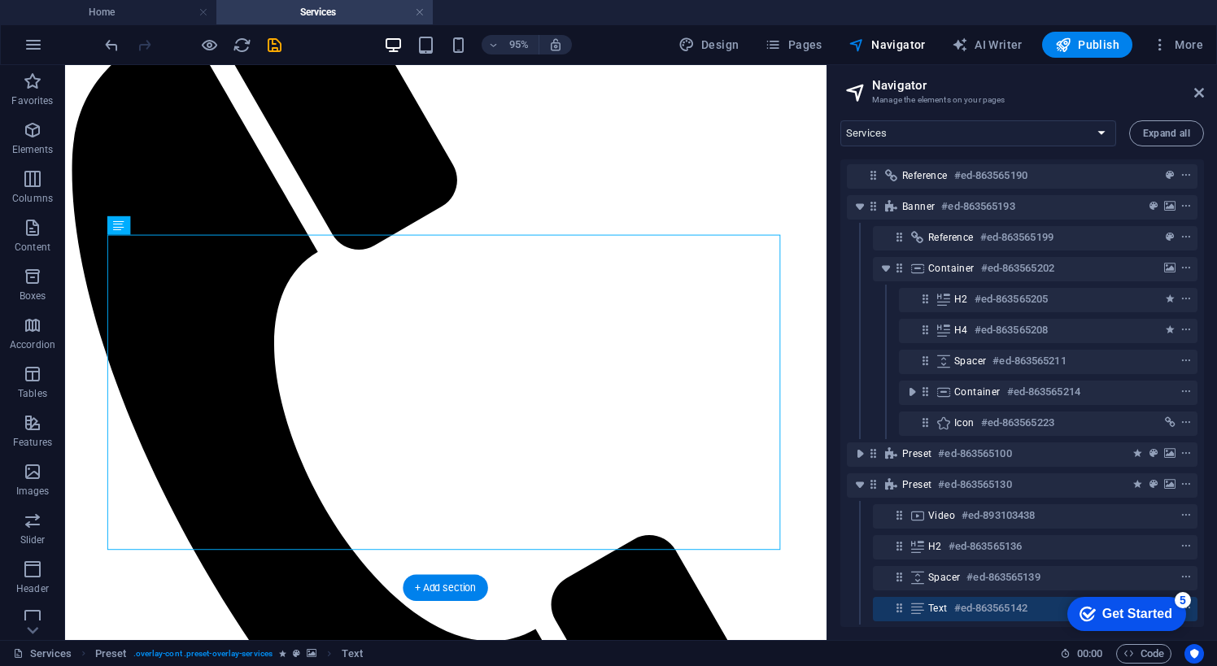
click at [170, 227] on button at bounding box center [164, 225] width 19 height 19
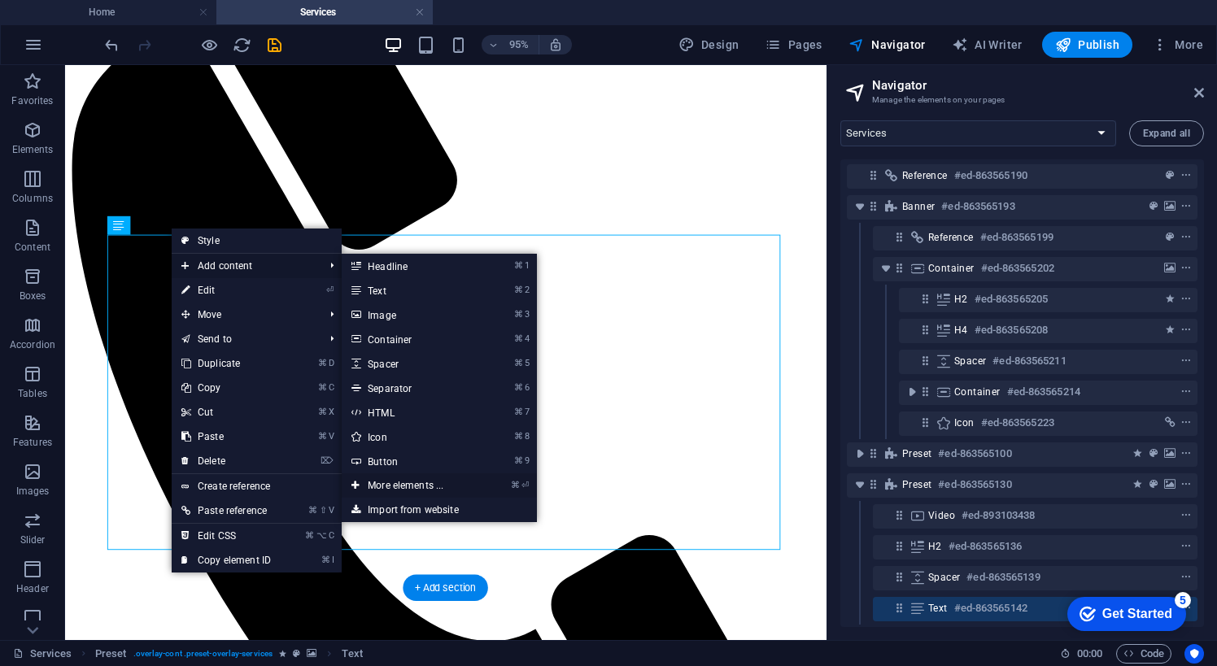
click at [413, 488] on link "⌘ ⏎ More elements ..." at bounding box center [409, 485] width 134 height 24
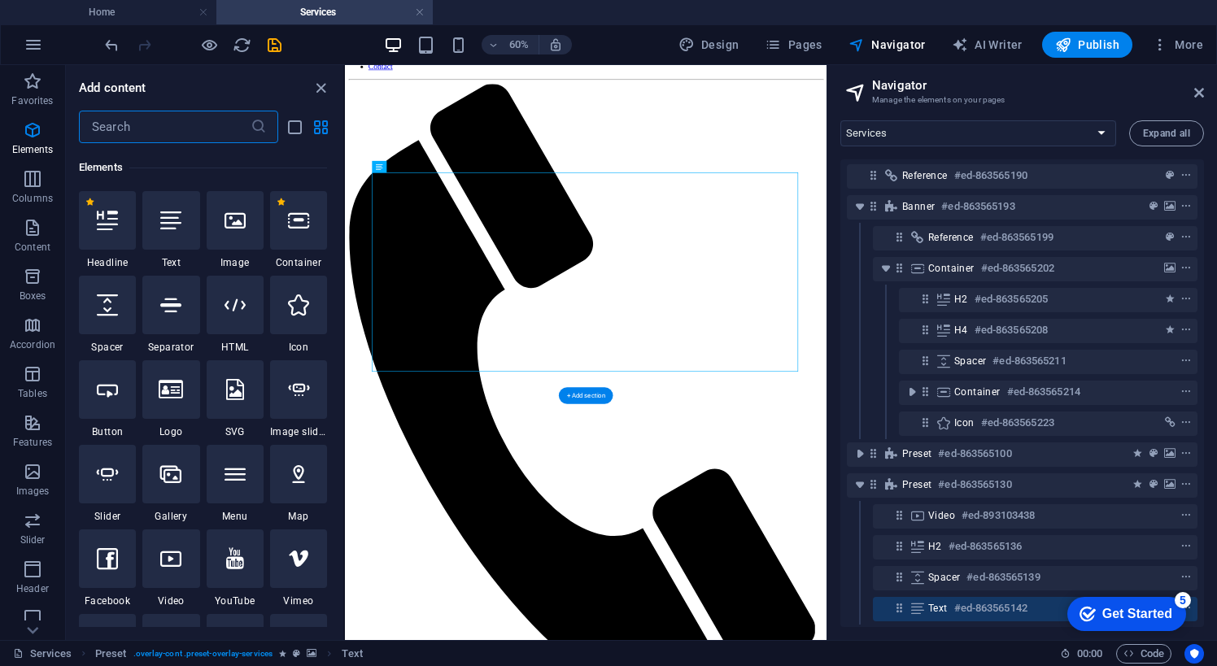
scroll to position [173, 0]
click at [234, 559] on icon at bounding box center [235, 557] width 18 height 21
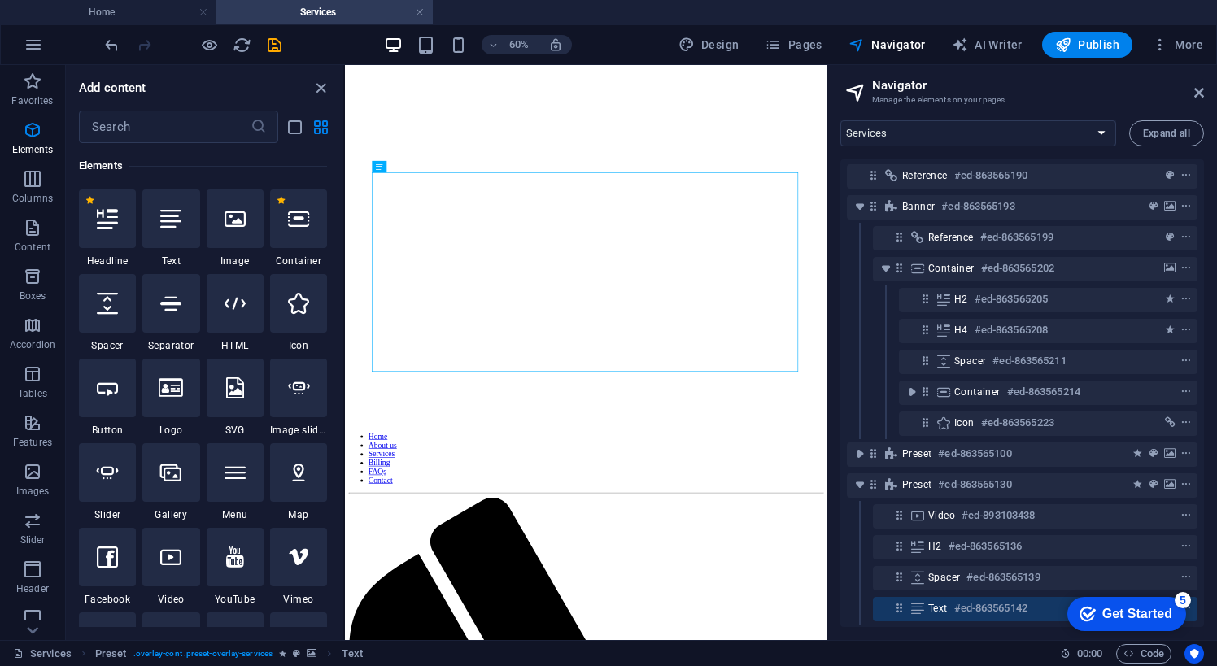
select select "ar16_9"
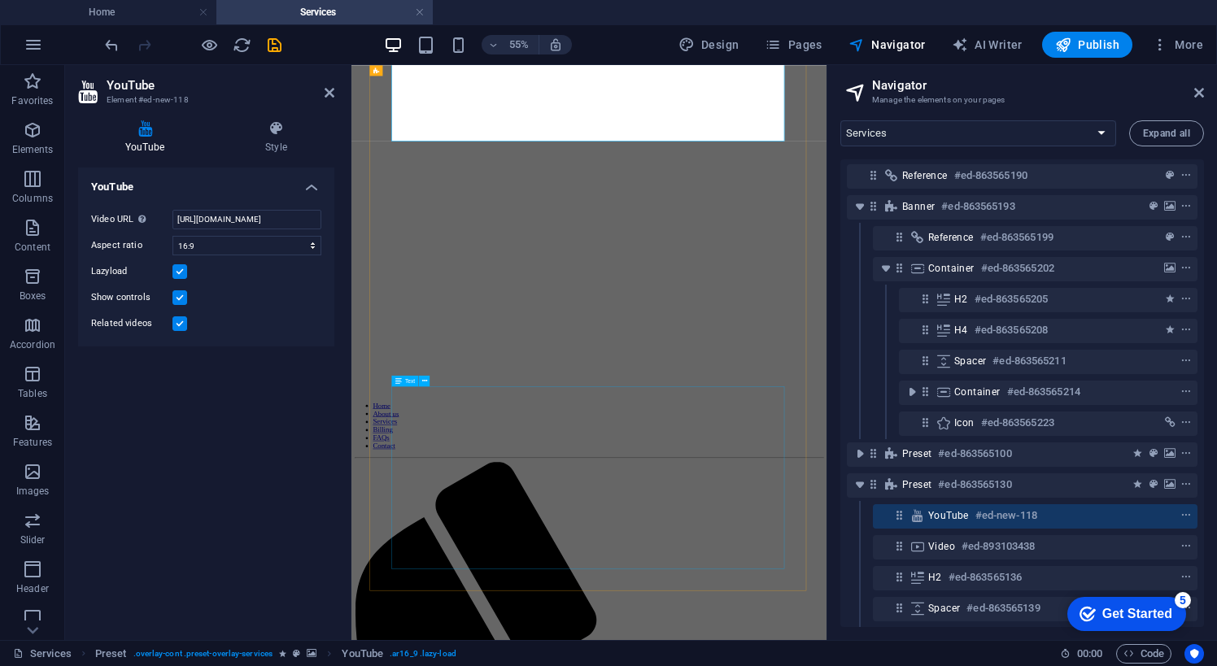
scroll to position [201, 0]
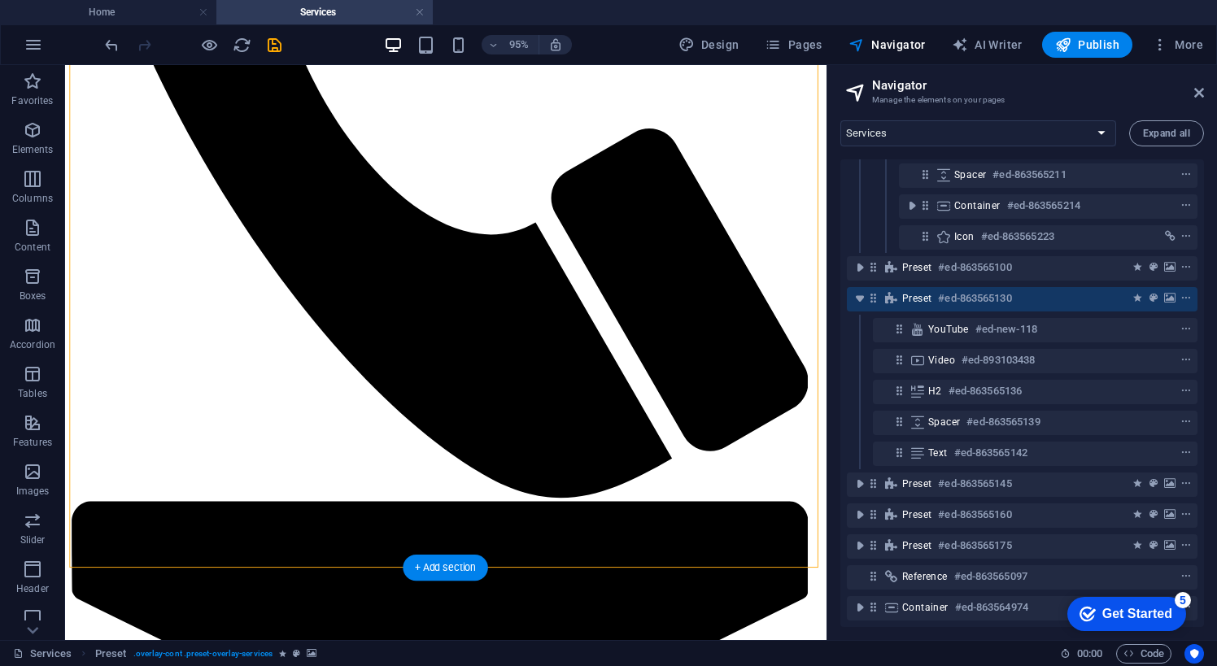
scroll to position [1876, 0]
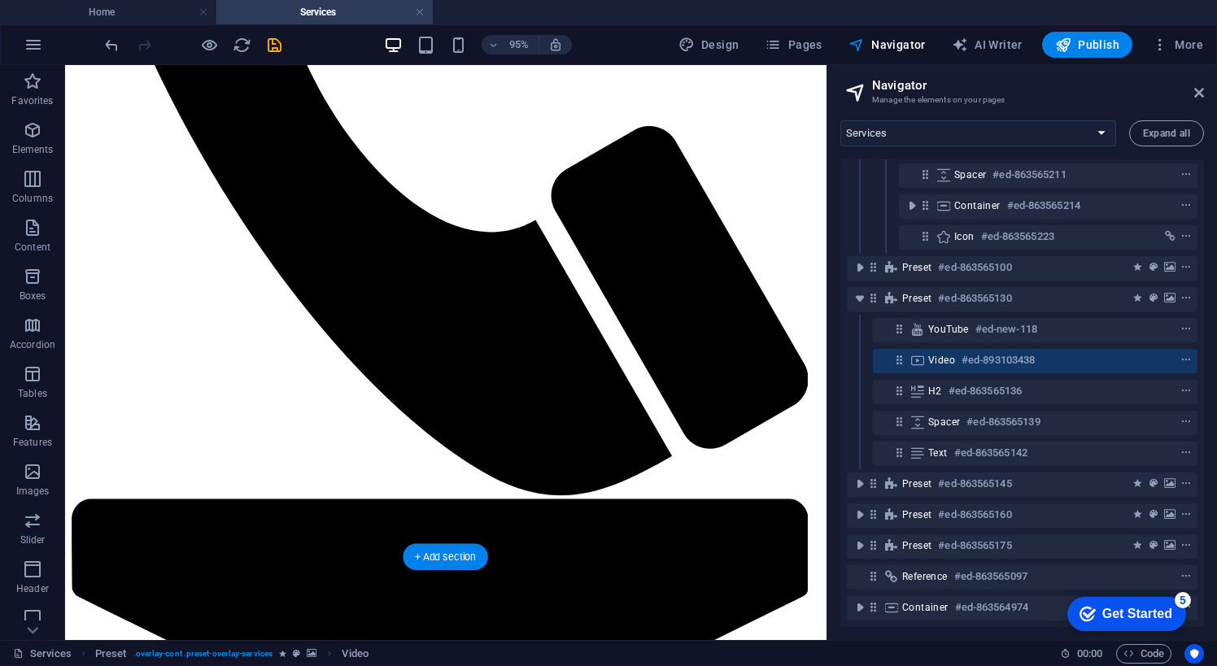
drag, startPoint x: 569, startPoint y: 137, endPoint x: 578, endPoint y: 272, distance: 135.3
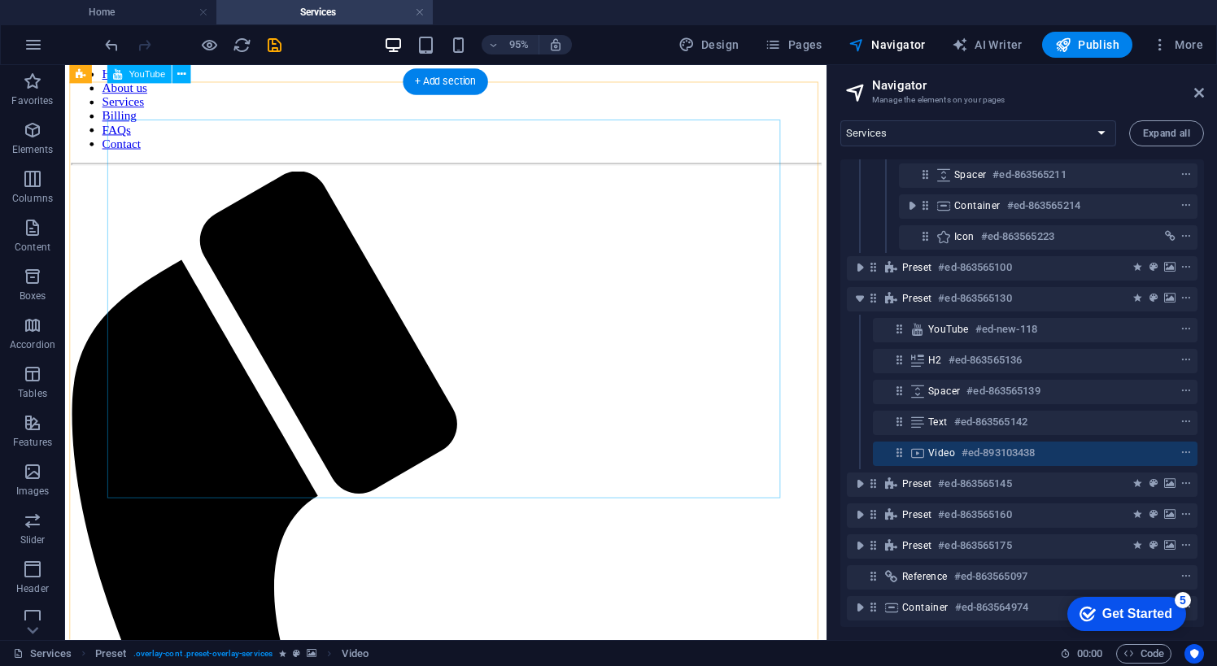
scroll to position [1196, 0]
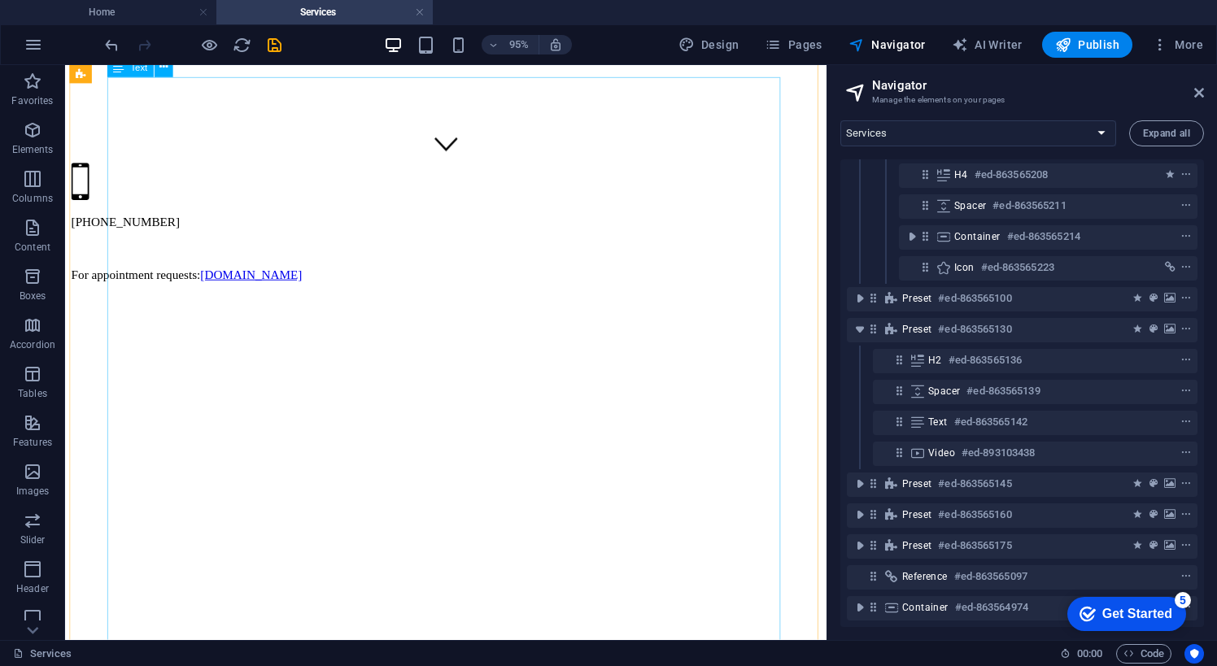
scroll to position [499, 0]
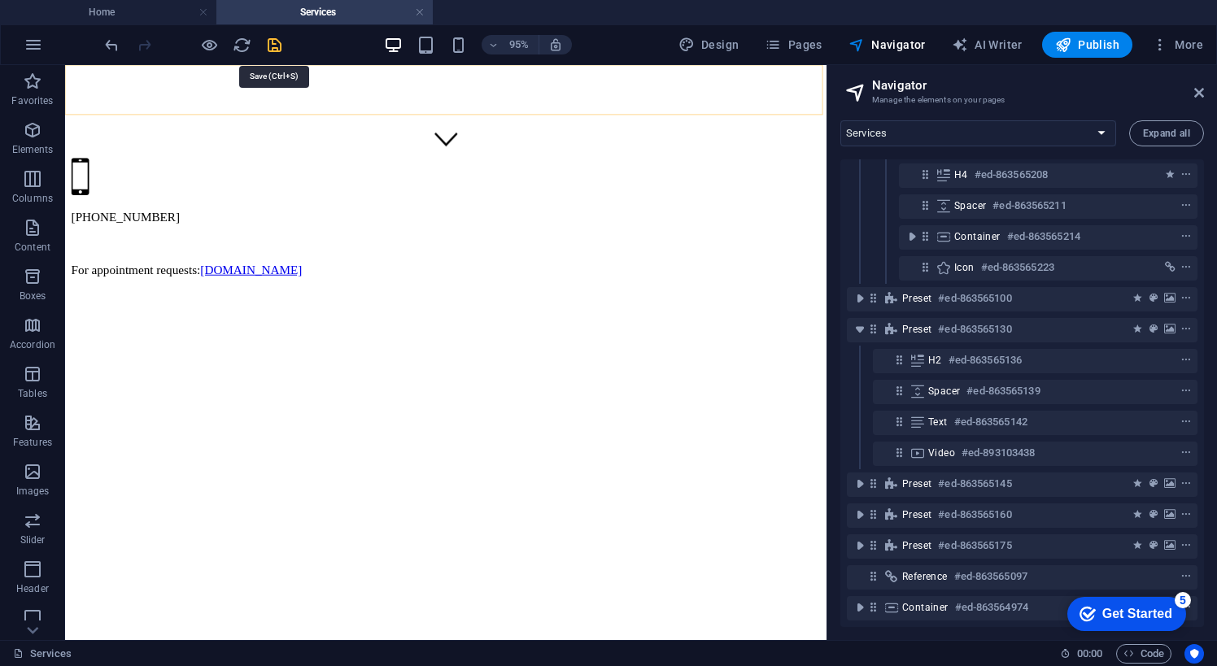
click at [277, 46] on icon "save" at bounding box center [274, 45] width 19 height 19
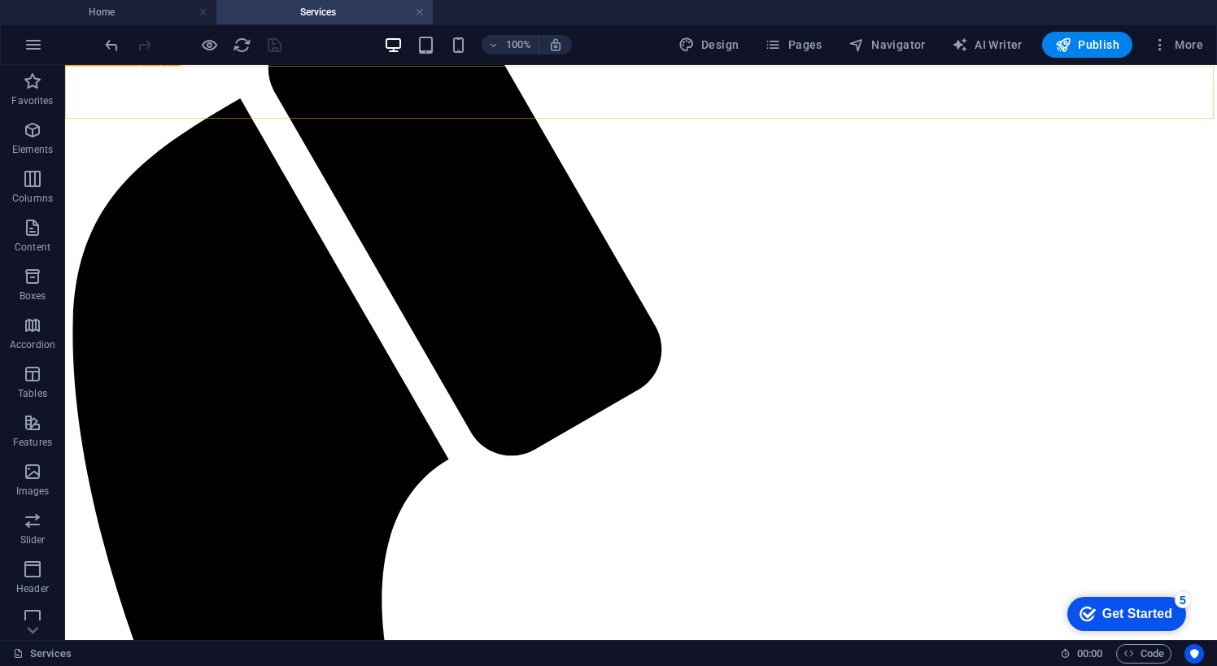
scroll to position [1386, 0]
click at [883, 49] on span "Navigator" at bounding box center [886, 45] width 77 height 16
select select "16472077-en"
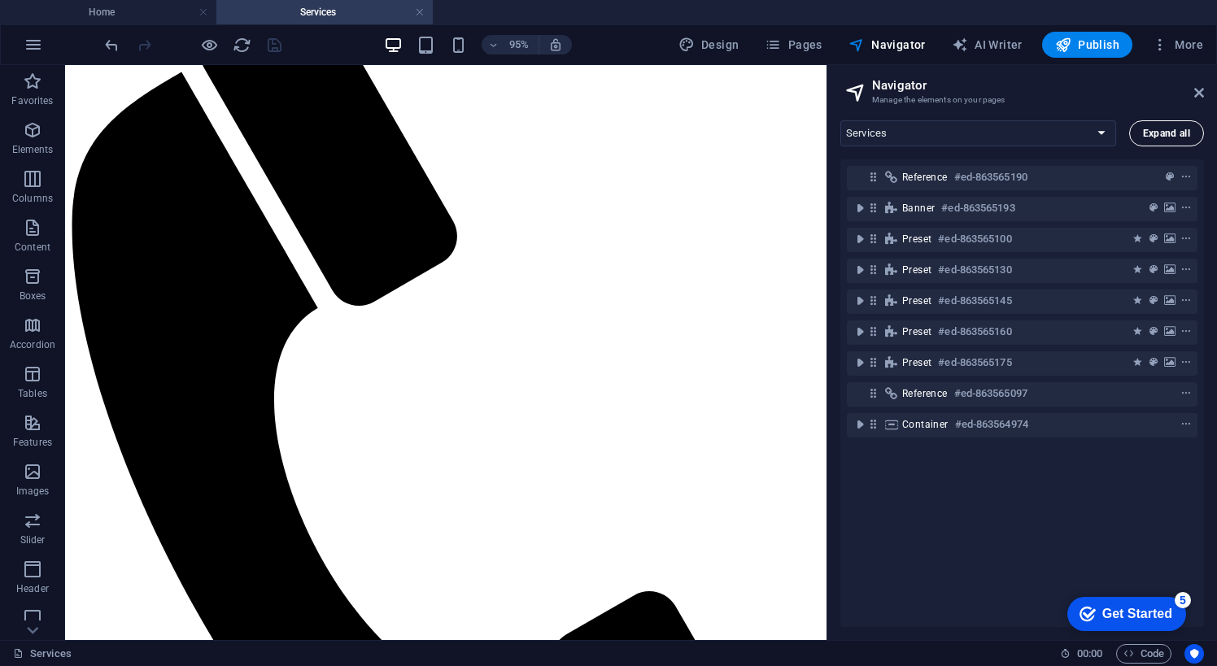
click at [1171, 139] on button "Expand all" at bounding box center [1166, 133] width 75 height 26
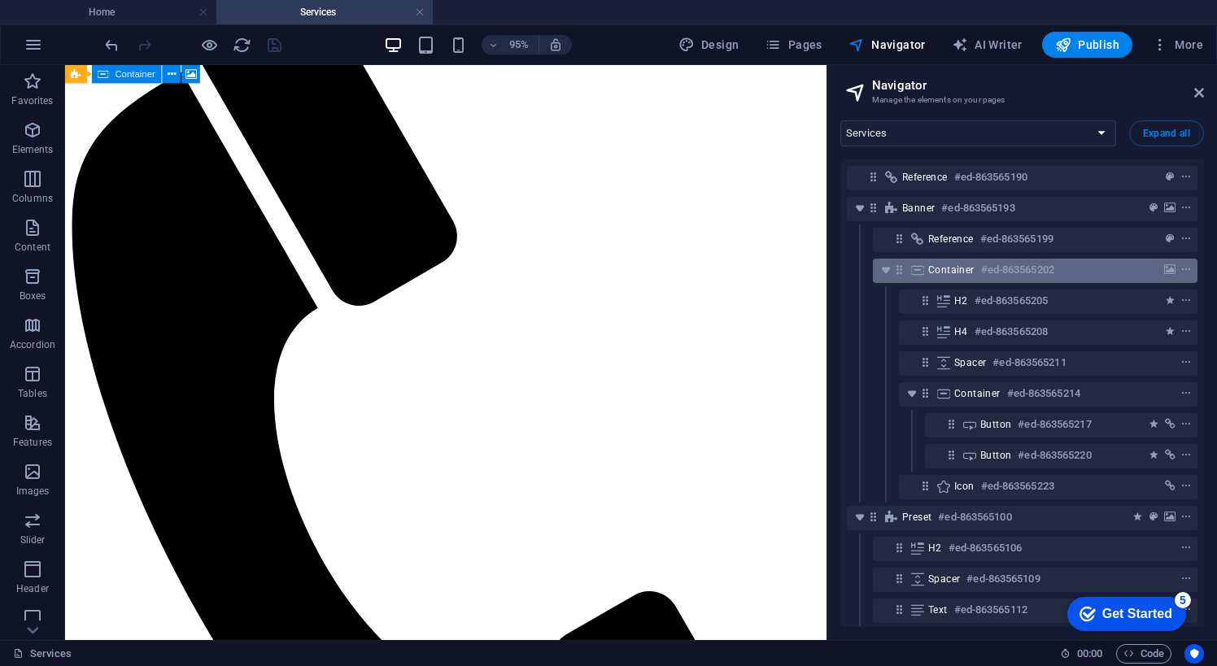
click at [961, 265] on span "Container" at bounding box center [951, 270] width 46 height 13
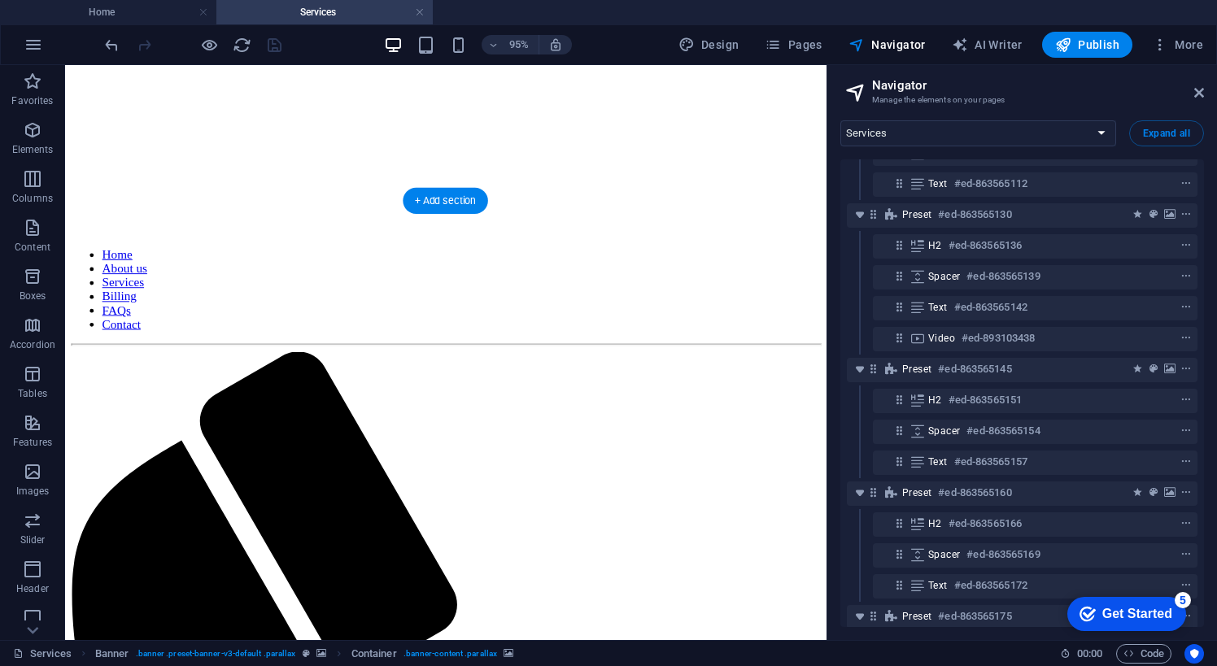
scroll to position [954, 0]
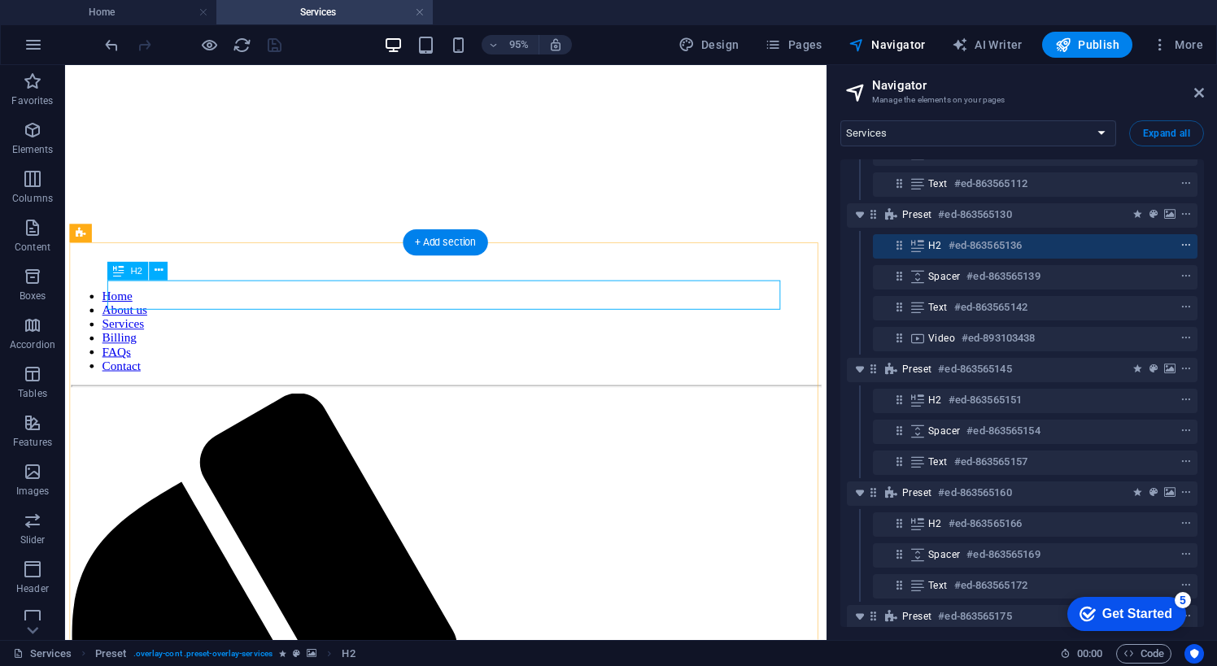
drag, startPoint x: 1189, startPoint y: 249, endPoint x: 1177, endPoint y: 249, distance: 12.2
click at [1185, 249] on span "context-menu" at bounding box center [1186, 245] width 16 height 11
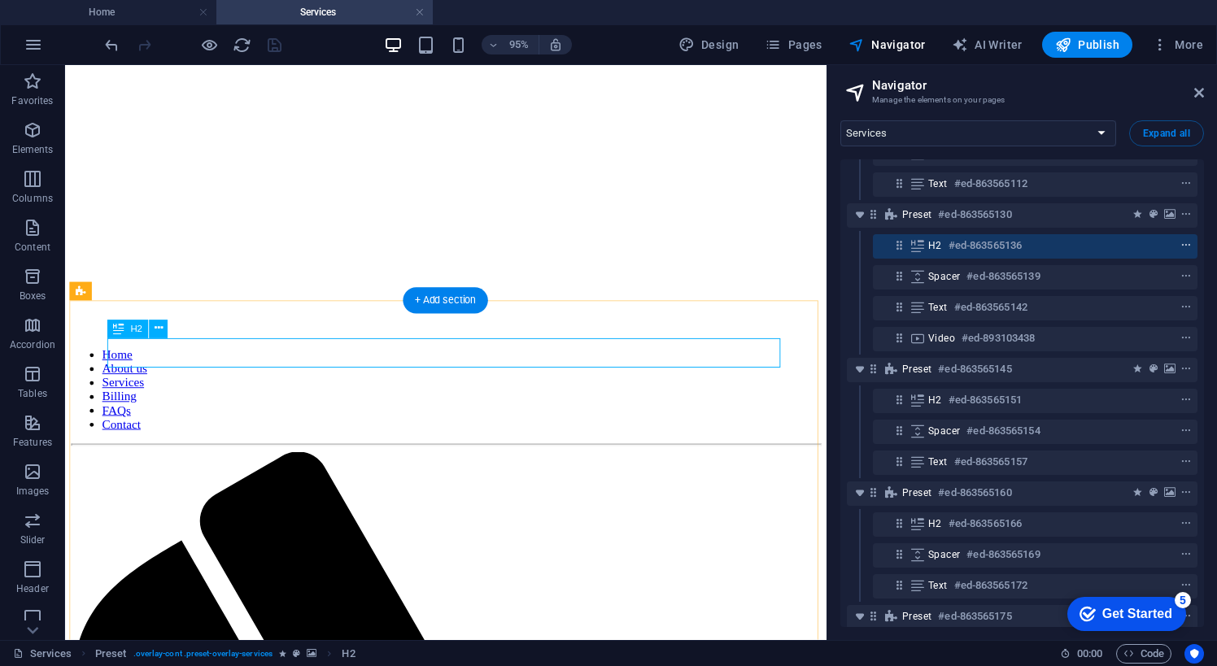
click at [1182, 247] on icon "context-menu" at bounding box center [1185, 245] width 11 height 11
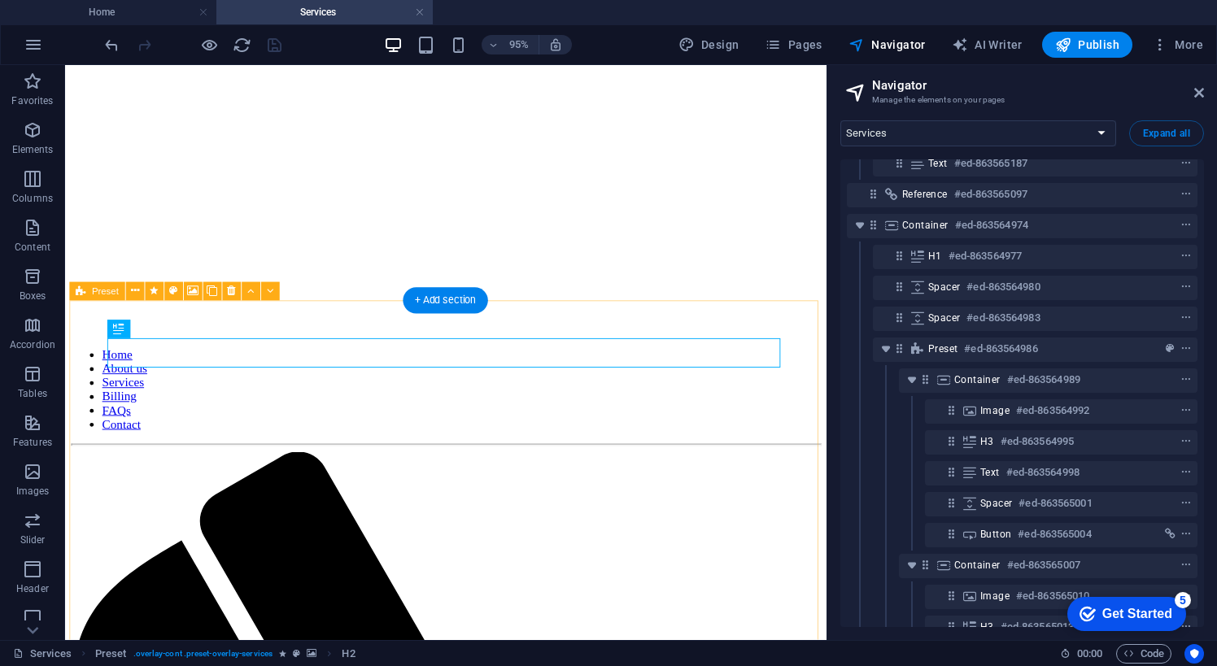
scroll to position [981, 0]
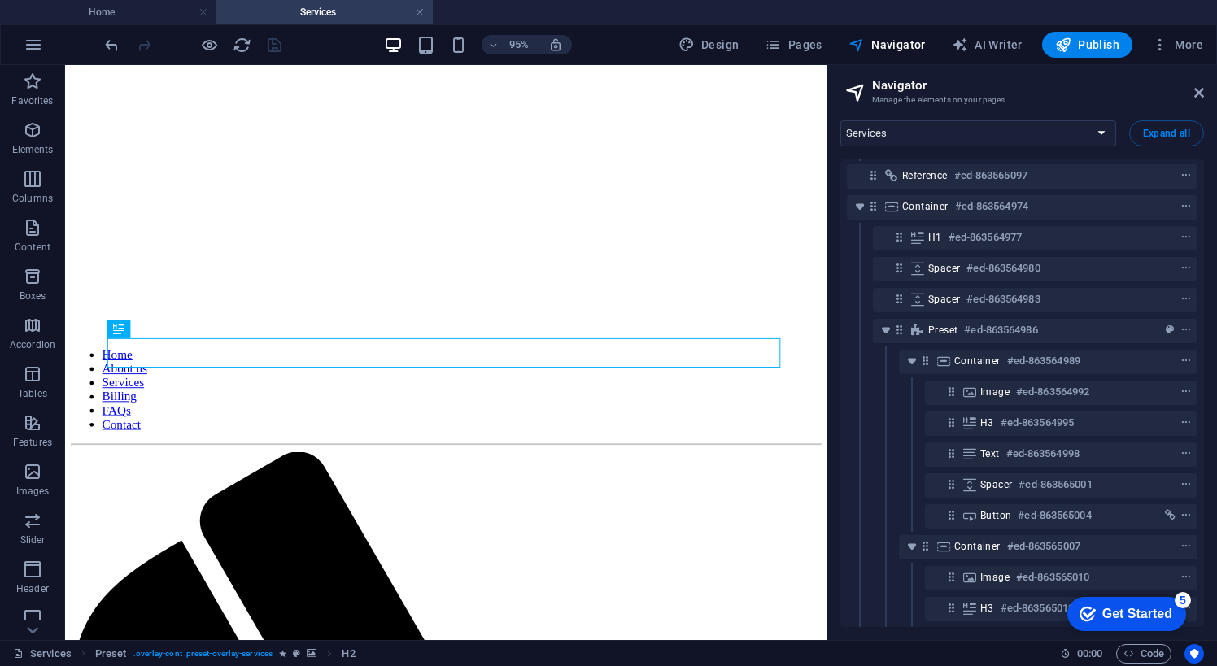
click at [1005, 222] on div "Container #ed-863564974" at bounding box center [1022, 207] width 351 height 31
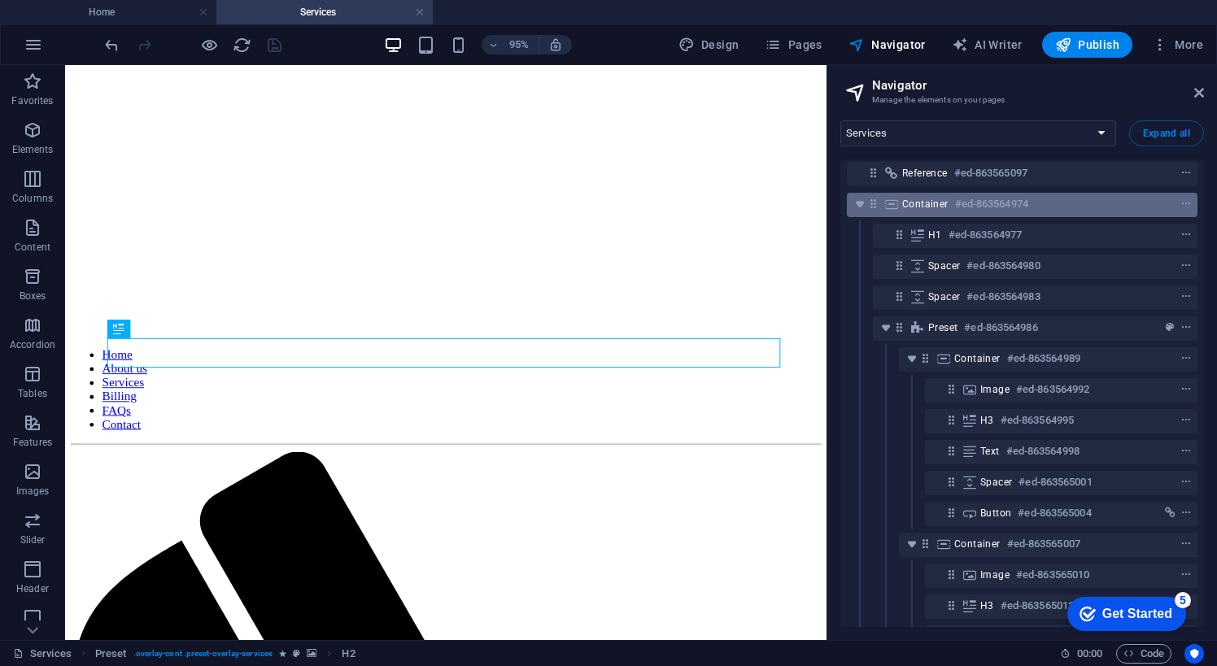
scroll to position [992, 0]
click at [962, 200] on h6 "#ed-863564974" at bounding box center [991, 205] width 73 height 20
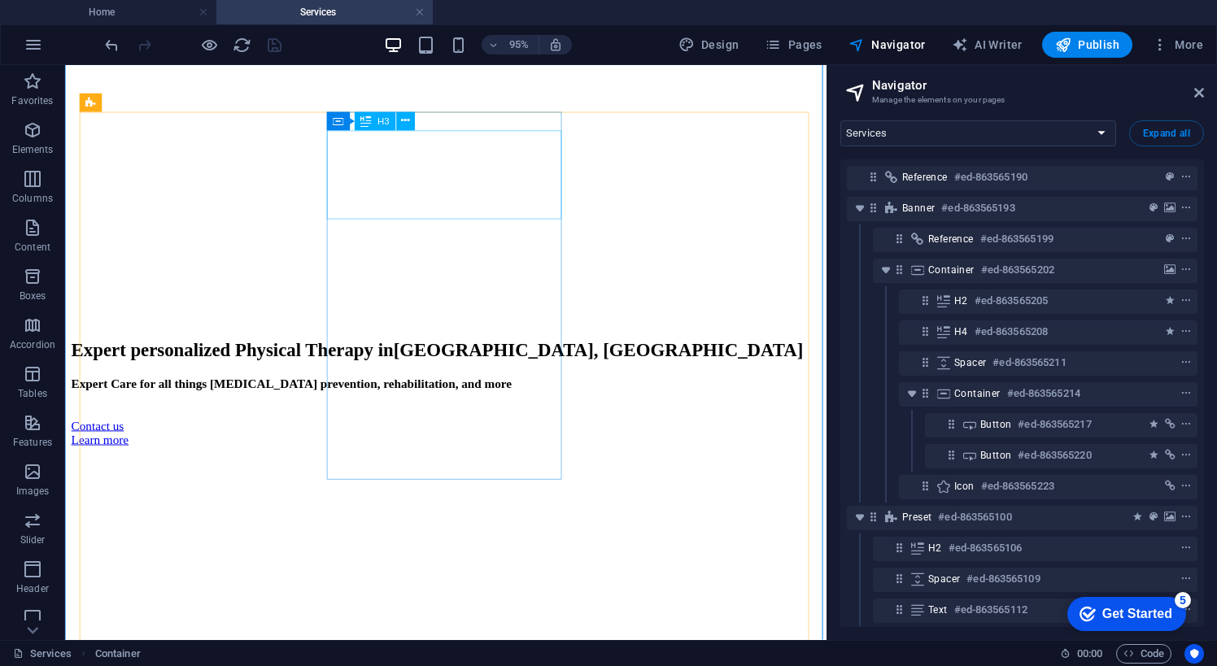
scroll to position [4203, 0]
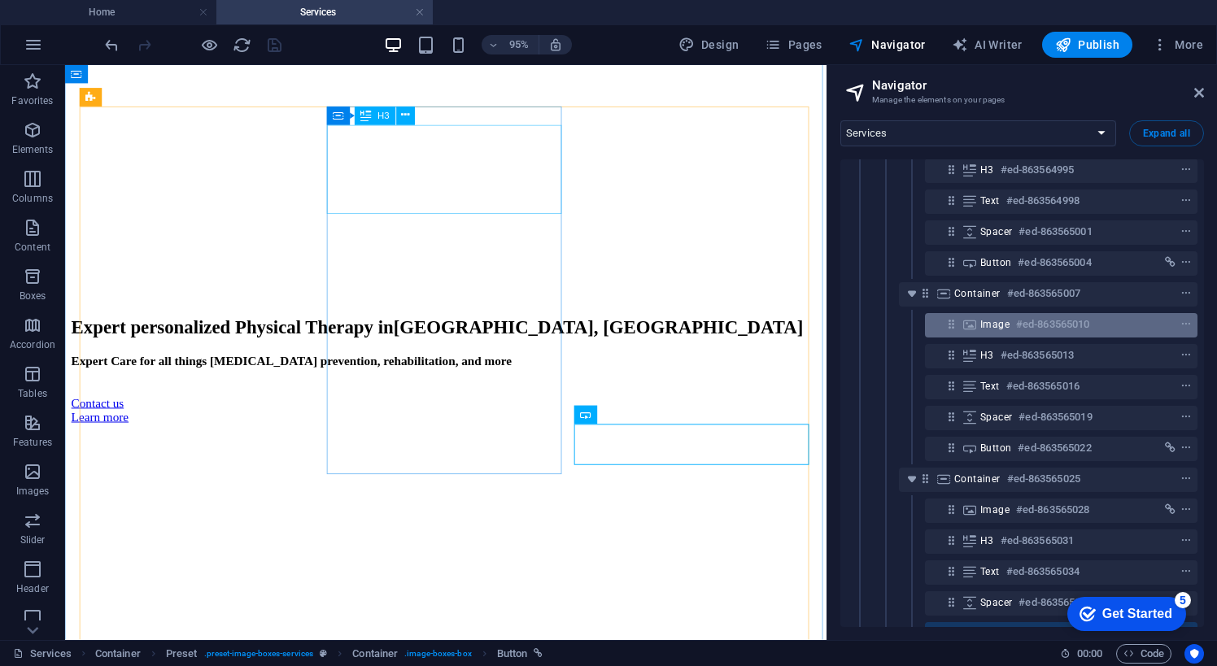
scroll to position [1201, 0]
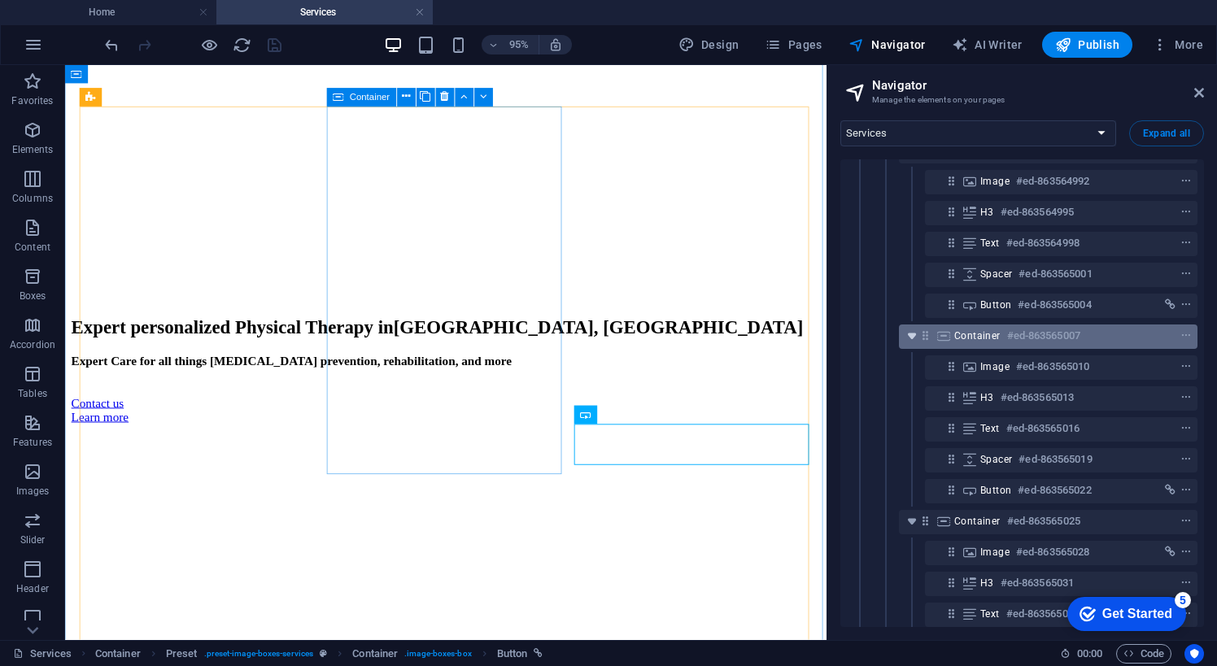
click at [914, 338] on icon "toggle-expand" at bounding box center [912, 336] width 16 height 16
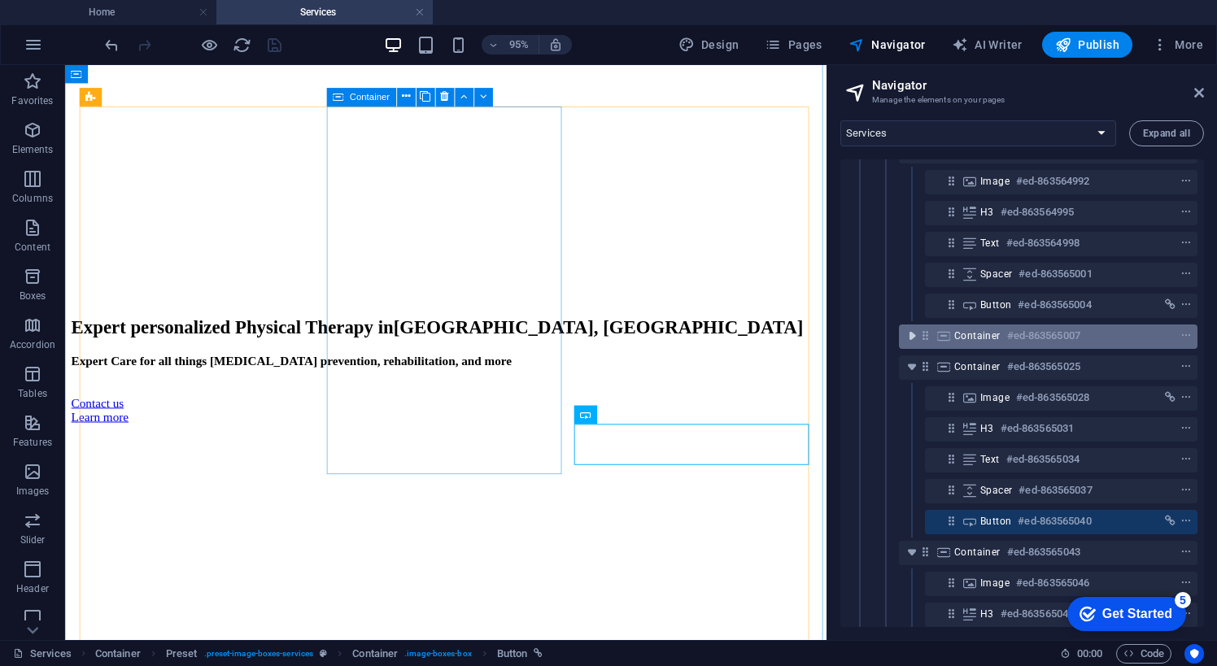
click at [914, 338] on icon "toggle-expand" at bounding box center [912, 336] width 16 height 16
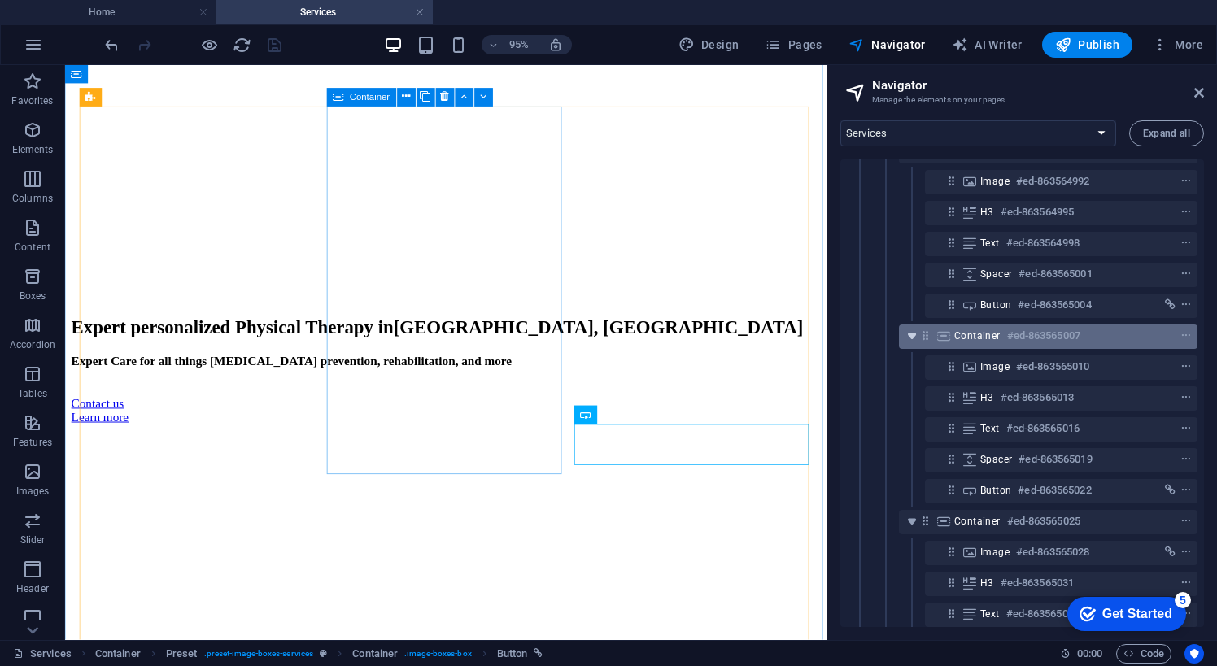
scroll to position [1492, 0]
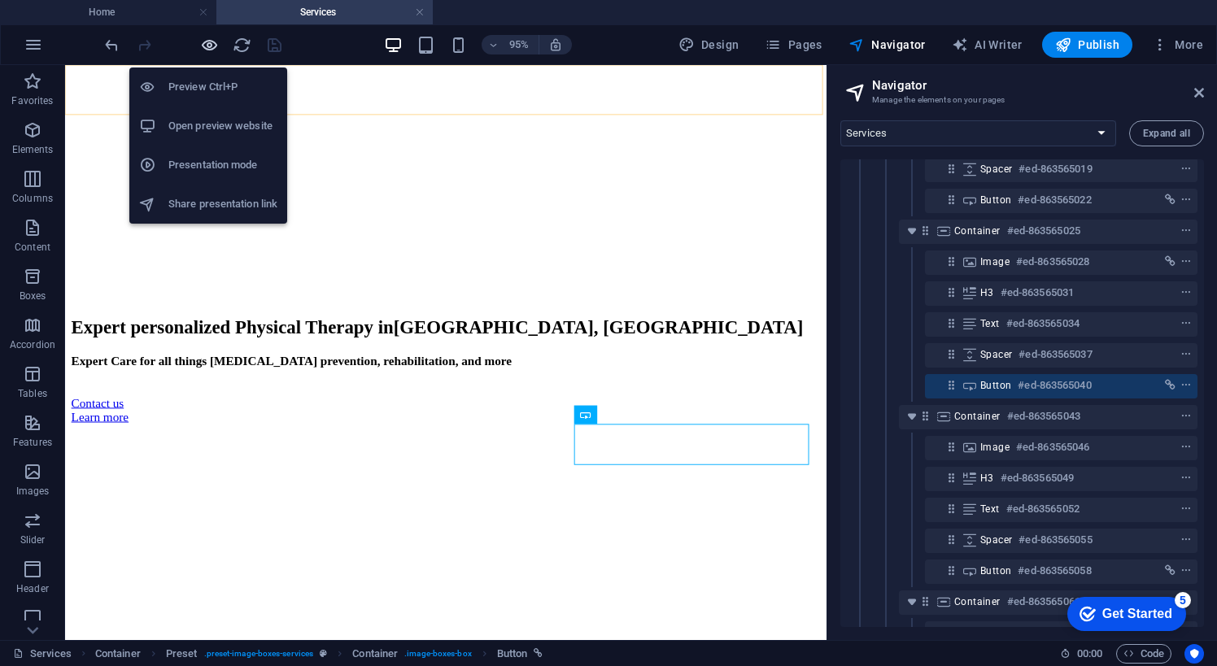
click at [202, 45] on icon "button" at bounding box center [209, 45] width 19 height 19
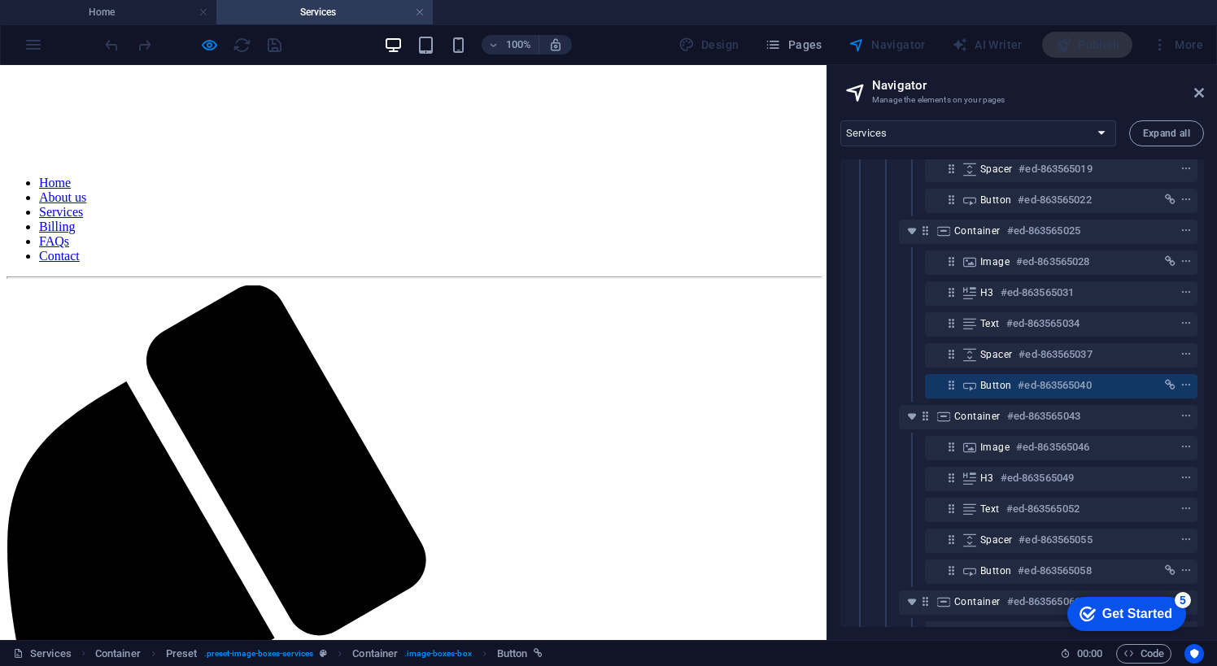
scroll to position [1055, 0]
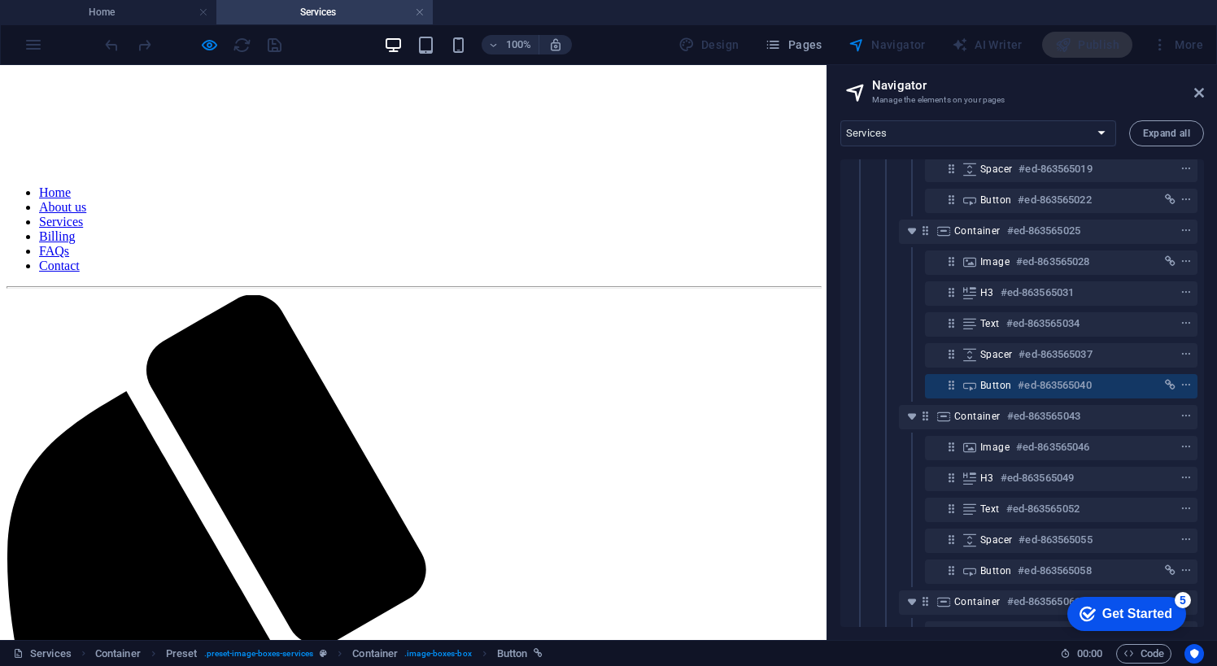
click at [1202, 93] on icon at bounding box center [1199, 92] width 10 height 13
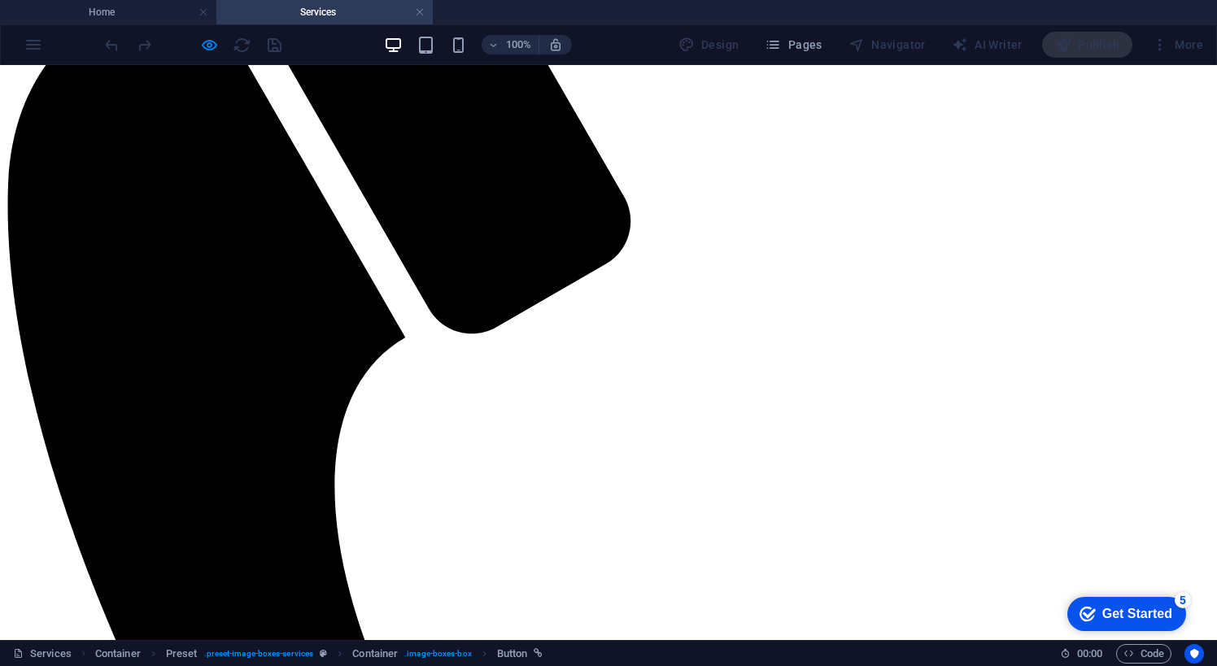
scroll to position [1536, 0]
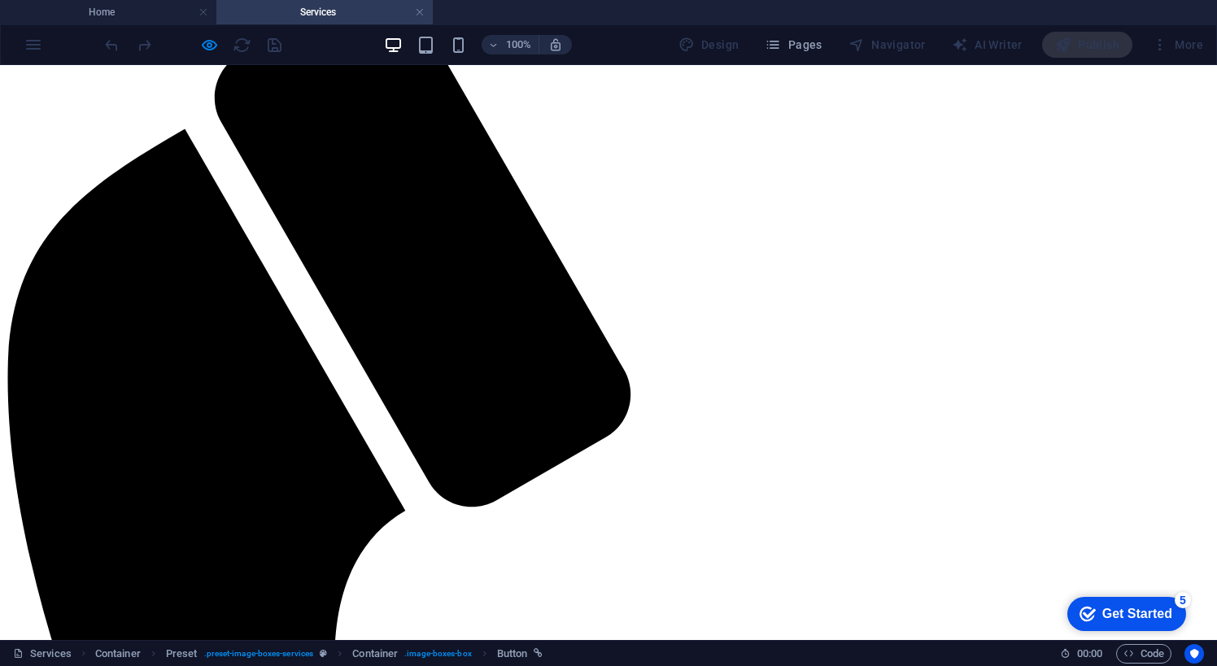
scroll to position [1352, 0]
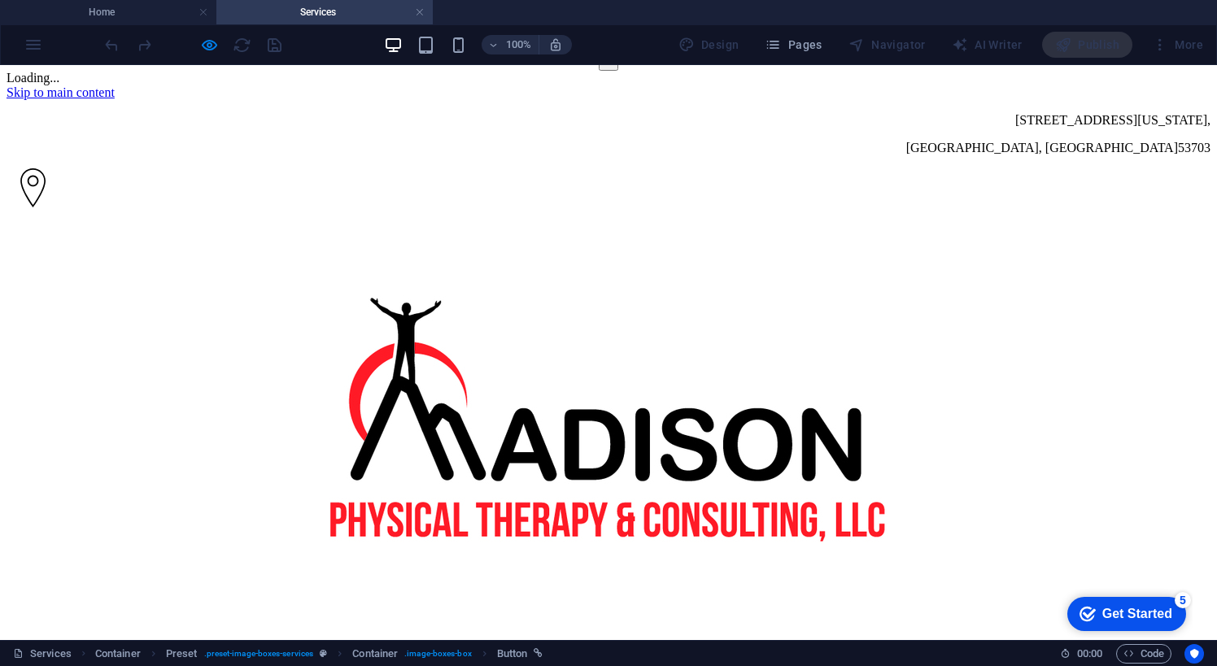
drag, startPoint x: 990, startPoint y: 83, endPoint x: 970, endPoint y: 92, distance: 22.2
click at [618, 71] on button "×" at bounding box center [609, 62] width 20 height 17
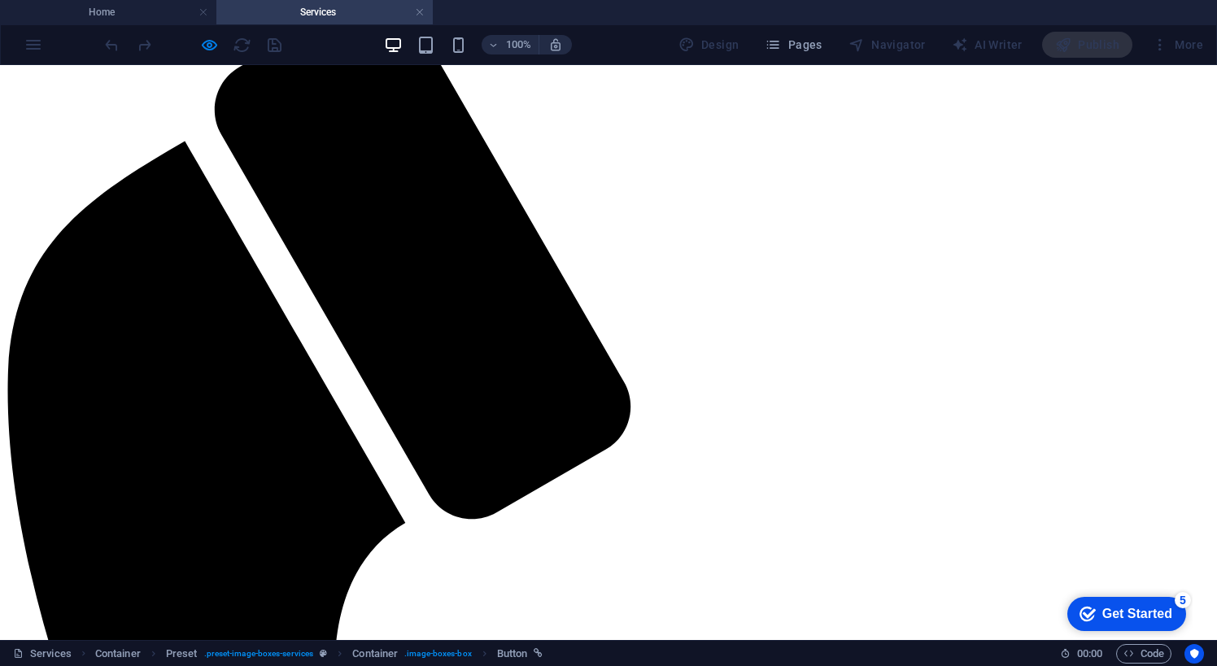
click at [815, 50] on span "Pages" at bounding box center [793, 45] width 57 height 16
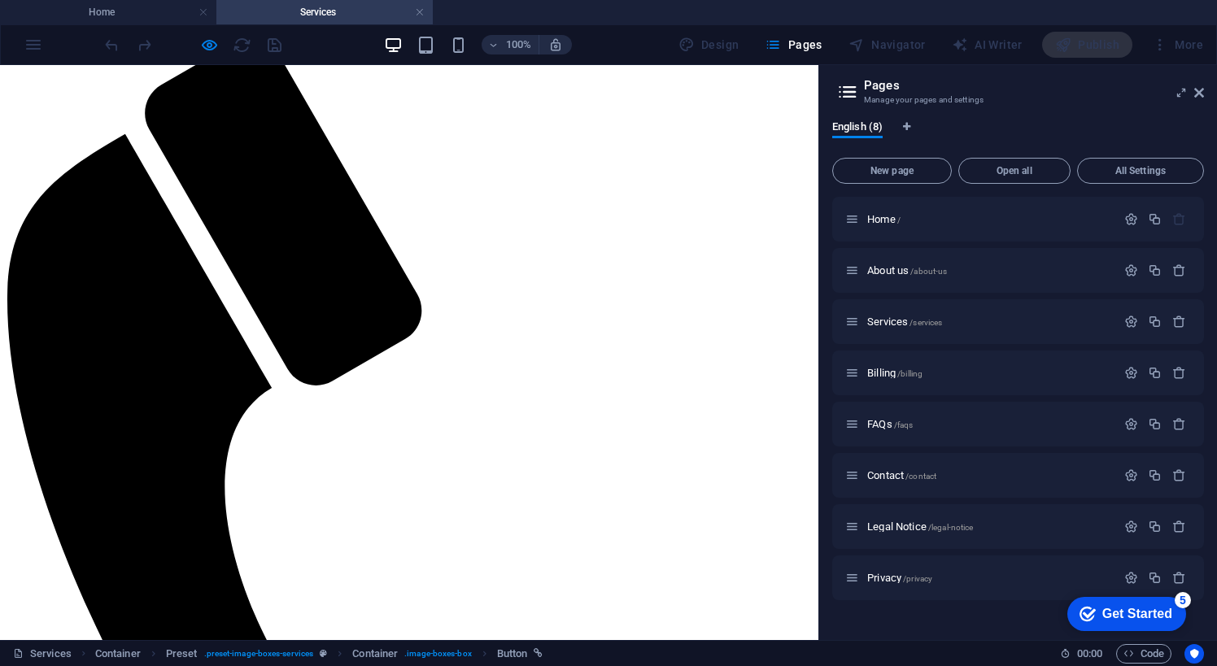
click at [884, 316] on div "Services /services" at bounding box center [980, 321] width 271 height 19
click at [852, 324] on icon at bounding box center [852, 322] width 14 height 14
click at [1195, 93] on icon at bounding box center [1199, 92] width 10 height 13
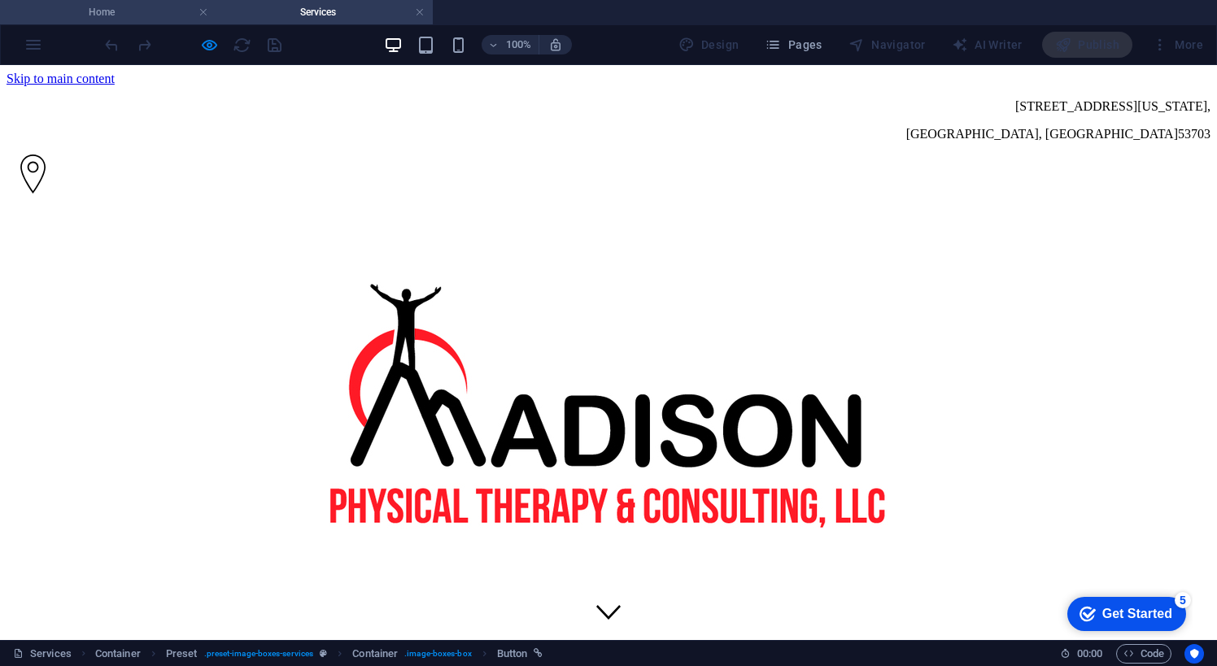
scroll to position [0, 0]
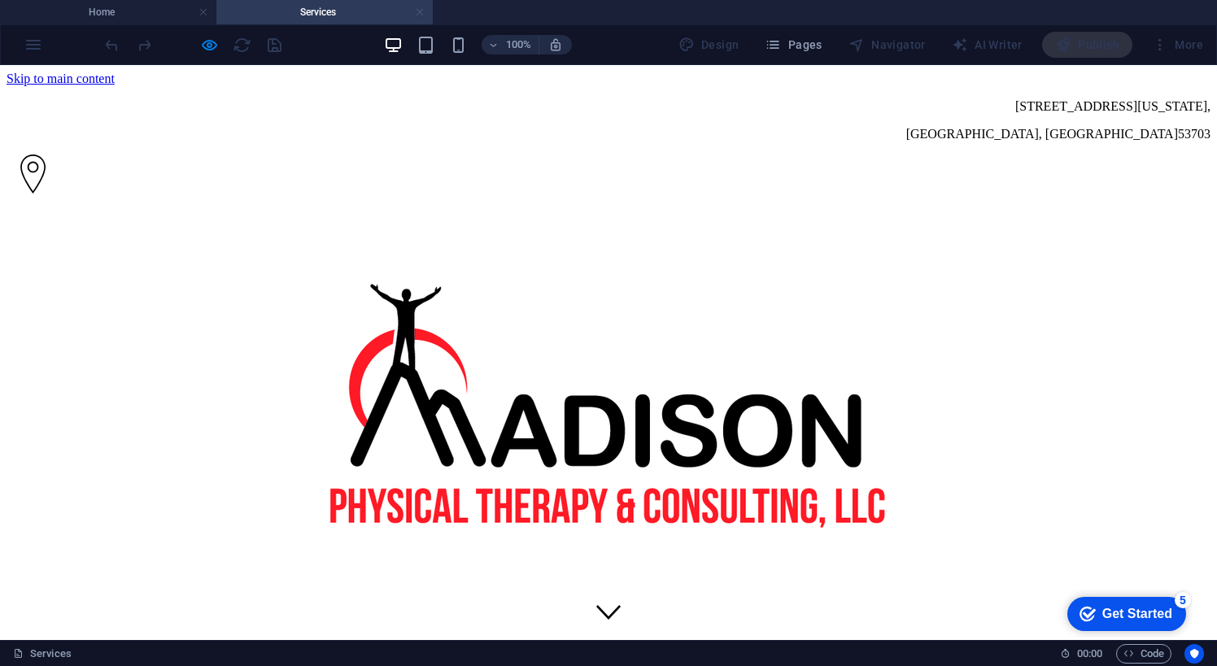
click at [421, 5] on link at bounding box center [420, 12] width 10 height 15
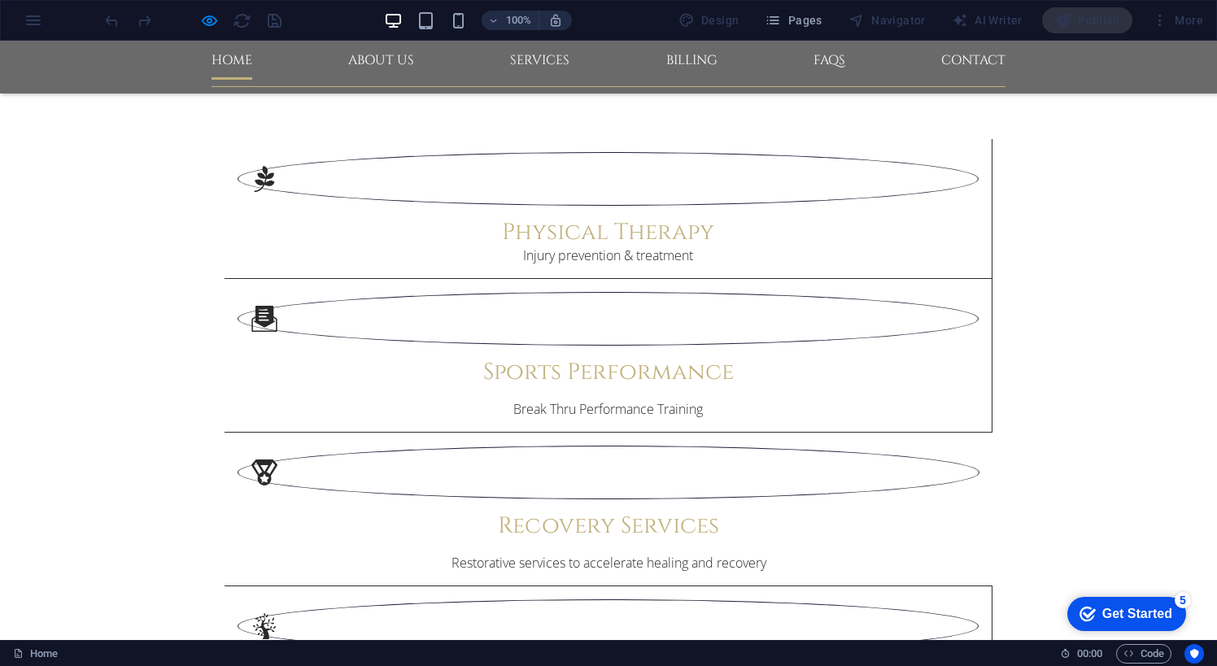
scroll to position [2014, 0]
